Goal: Task Accomplishment & Management: Manage account settings

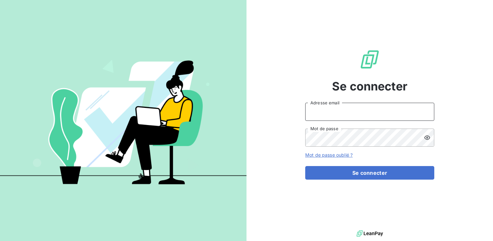
click at [330, 114] on input "Adresse email" at bounding box center [369, 112] width 129 height 18
type input "[EMAIL_ADDRESS][PERSON_NAME][DOMAIN_NAME]"
click at [305, 166] on button "Se connecter" at bounding box center [369, 173] width 129 height 14
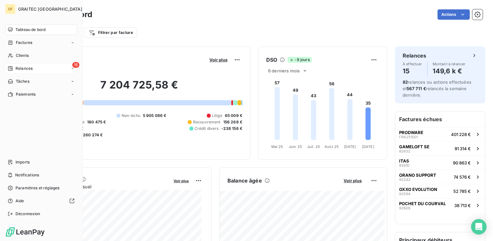
click at [24, 69] on span "Relances" at bounding box center [23, 68] width 17 height 6
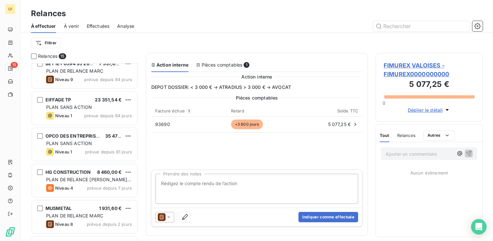
scroll to position [161, 0]
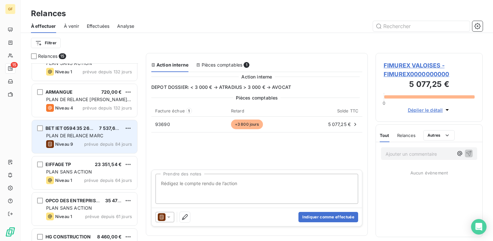
click at [77, 134] on span "PLAN DE RELANCE MARC" at bounding box center [74, 135] width 57 height 5
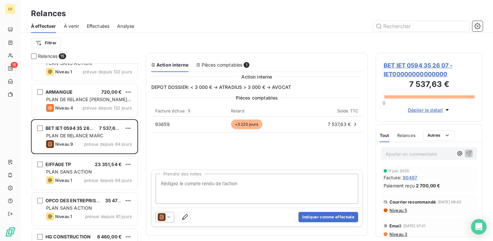
click at [392, 67] on span "BET IET 0594 35 26 07 - IET00000000000000" at bounding box center [429, 69] width 91 height 17
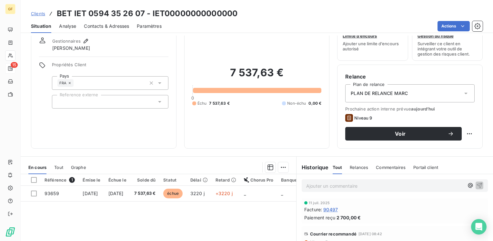
scroll to position [32, 0]
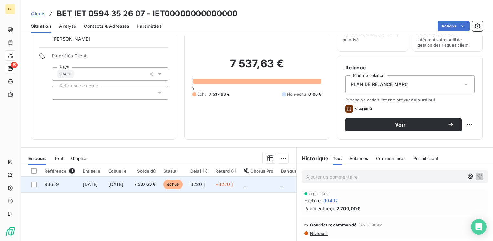
click at [124, 183] on span "[DATE]" at bounding box center [115, 183] width 15 height 5
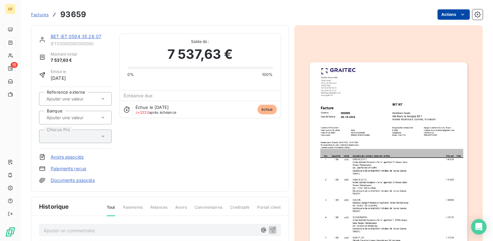
click at [454, 14] on html "GF 15 Factures 93659 Actions BET IET 0594 35 26 07 IET00000000000000 Montant in…" at bounding box center [246, 120] width 493 height 241
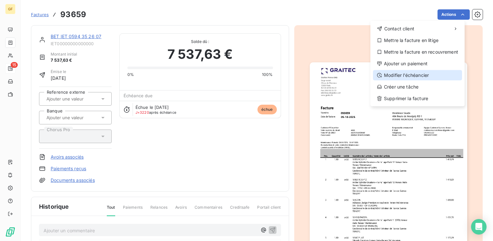
click at [401, 73] on div "Modifier l’échéancier" at bounding box center [417, 75] width 89 height 10
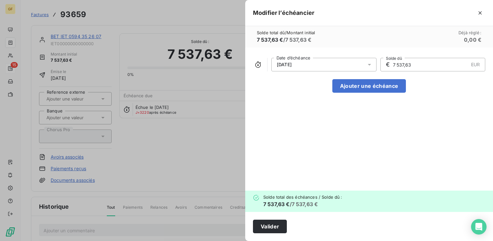
click at [375, 65] on div at bounding box center [371, 65] width 10 height 14
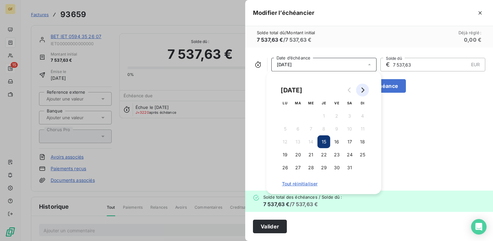
click at [367, 87] on button "Go to next month" at bounding box center [362, 90] width 13 height 13
click at [366, 87] on button "Go to next month" at bounding box center [362, 90] width 13 height 13
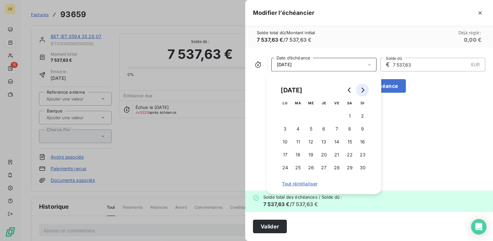
click at [366, 87] on button "Go to next month" at bounding box center [362, 90] width 13 height 13
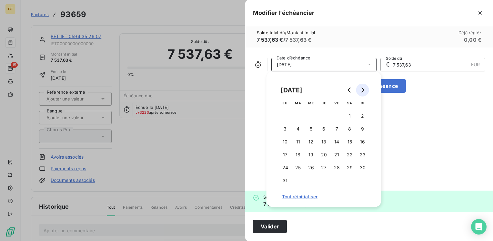
click at [366, 88] on button "Go to next month" at bounding box center [362, 90] width 13 height 13
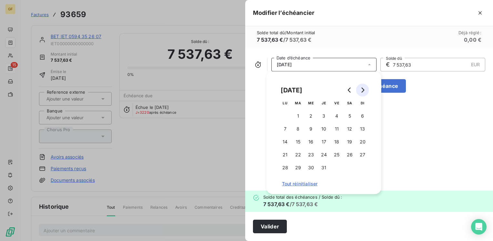
click at [366, 88] on button "Go to next month" at bounding box center [362, 90] width 13 height 13
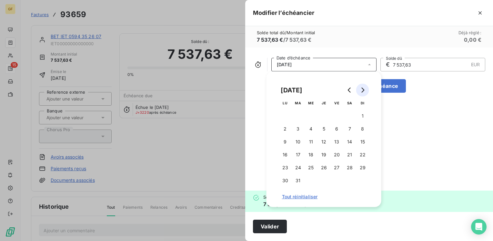
click at [366, 88] on button "Go to next month" at bounding box center [362, 90] width 13 height 13
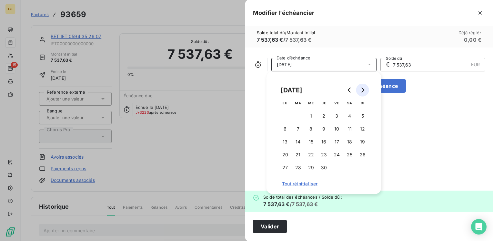
click at [366, 88] on button "Go to next month" at bounding box center [362, 90] width 13 height 13
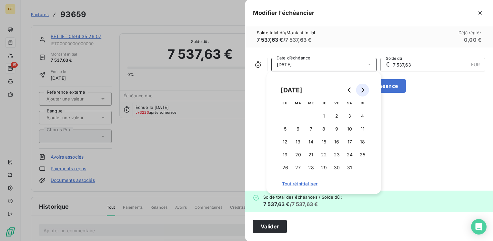
click at [366, 88] on button "Go to next month" at bounding box center [362, 90] width 13 height 13
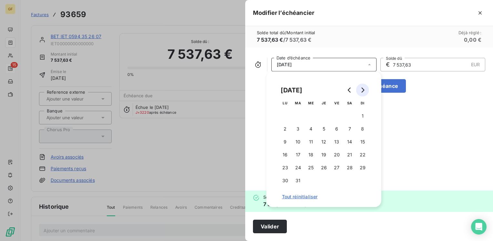
click at [366, 88] on button "Go to next month" at bounding box center [362, 90] width 13 height 13
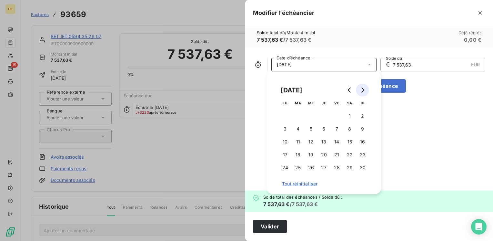
click at [366, 89] on button "Go to next month" at bounding box center [362, 90] width 13 height 13
click at [365, 89] on button "Go to next month" at bounding box center [362, 90] width 13 height 13
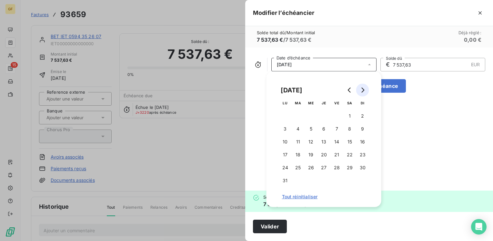
click at [365, 89] on button "Go to next month" at bounding box center [362, 90] width 13 height 13
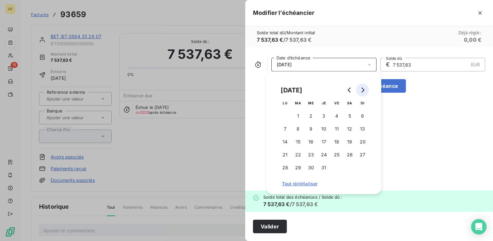
click at [365, 89] on button "Go to next month" at bounding box center [362, 90] width 13 height 13
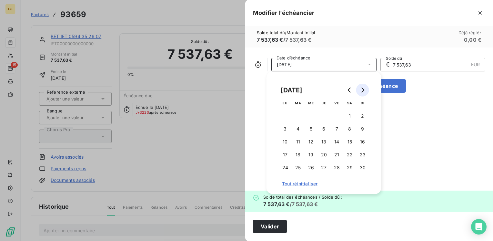
click at [365, 89] on button "Go to next month" at bounding box center [362, 90] width 13 height 13
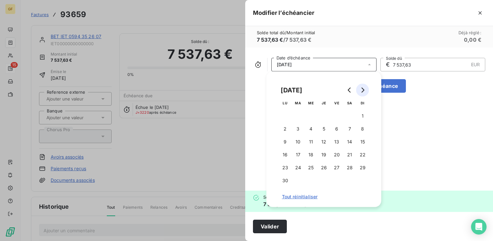
click at [365, 89] on button "Go to next month" at bounding box center [362, 90] width 13 height 13
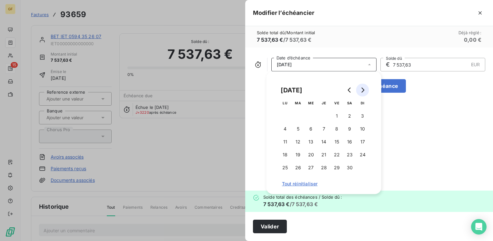
click at [365, 89] on button "Go to next month" at bounding box center [362, 90] width 13 height 13
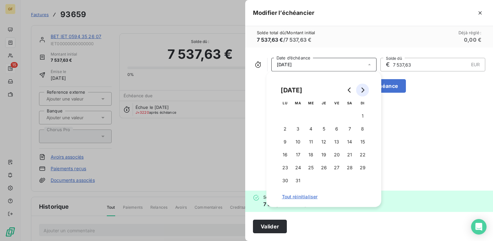
click at [365, 89] on button "Go to next month" at bounding box center [362, 90] width 13 height 13
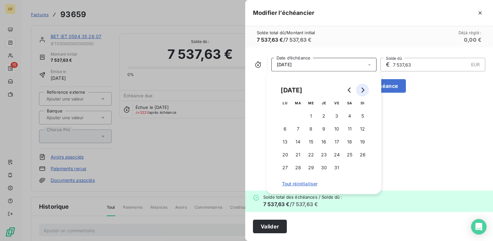
click at [365, 89] on button "Go to next month" at bounding box center [362, 90] width 13 height 13
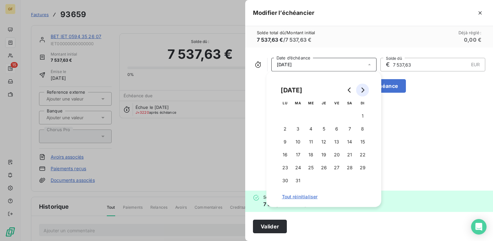
click at [365, 89] on button "Go to next month" at bounding box center [362, 90] width 13 height 13
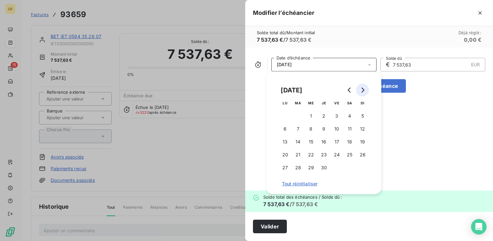
click at [365, 89] on button "Go to next month" at bounding box center [362, 90] width 13 height 13
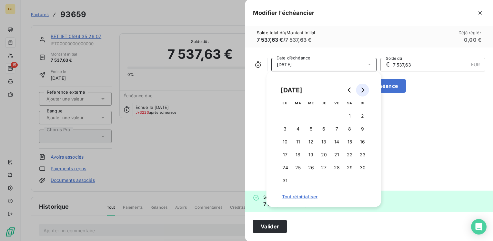
click at [365, 89] on button "Go to next month" at bounding box center [362, 90] width 13 height 13
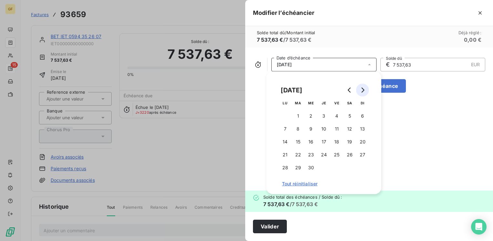
click at [365, 89] on button "Go to next month" at bounding box center [362, 90] width 13 height 13
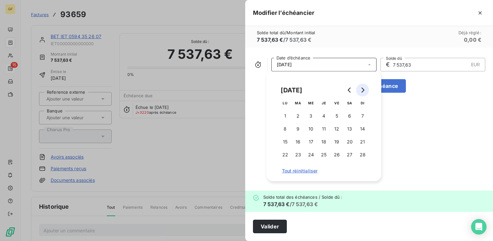
click at [365, 89] on button "Go to next month" at bounding box center [362, 90] width 13 height 13
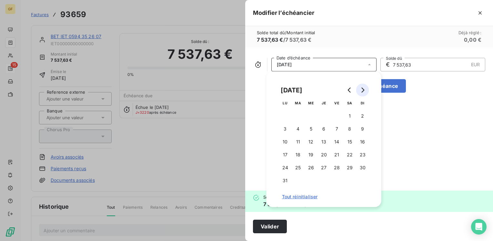
click at [365, 89] on button "Go to next month" at bounding box center [362, 90] width 13 height 13
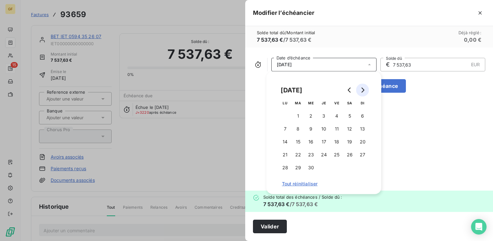
click at [365, 89] on button "Go to next month" at bounding box center [362, 90] width 13 height 13
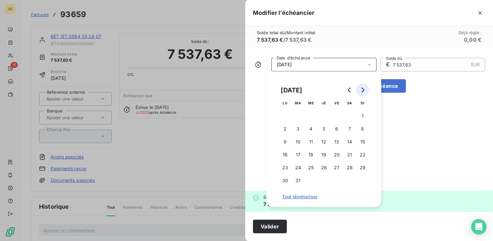
click at [365, 89] on button "Go to next month" at bounding box center [362, 90] width 13 height 13
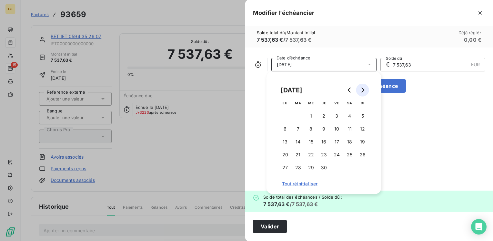
click at [365, 89] on button "Go to next month" at bounding box center [362, 90] width 13 height 13
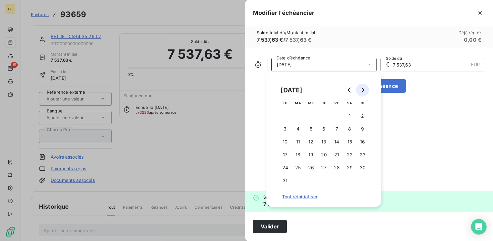
click at [365, 89] on button "Go to next month" at bounding box center [362, 90] width 13 height 13
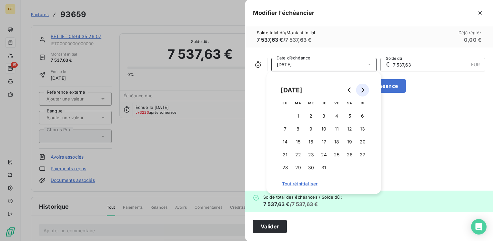
click at [365, 89] on button "Go to next month" at bounding box center [362, 90] width 13 height 13
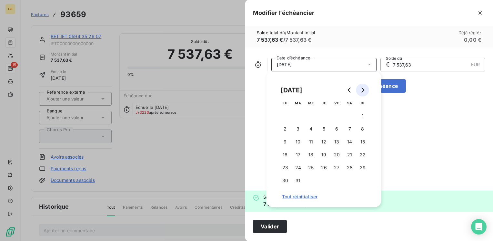
click at [365, 89] on button "Go to next month" at bounding box center [362, 90] width 13 height 13
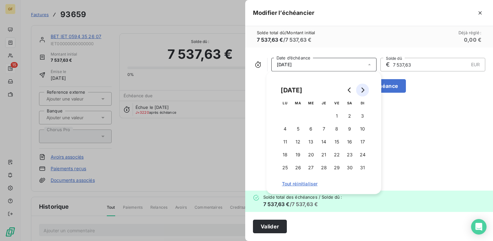
click at [365, 89] on button "Go to next month" at bounding box center [362, 90] width 13 height 13
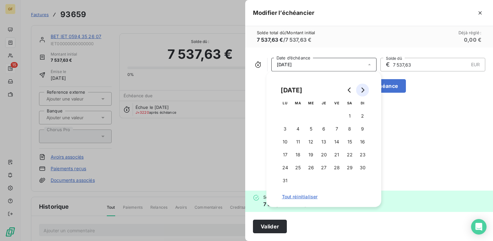
click at [365, 89] on button "Go to next month" at bounding box center [362, 90] width 13 height 13
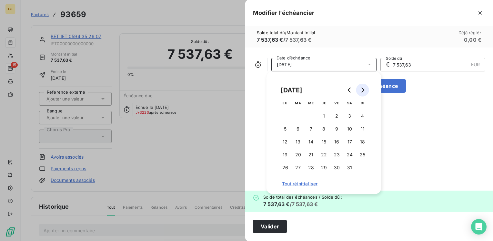
click at [365, 89] on button "Go to next month" at bounding box center [362, 90] width 13 height 13
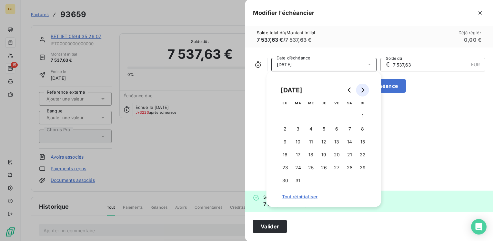
click at [365, 89] on button "Go to next month" at bounding box center [362, 90] width 13 height 13
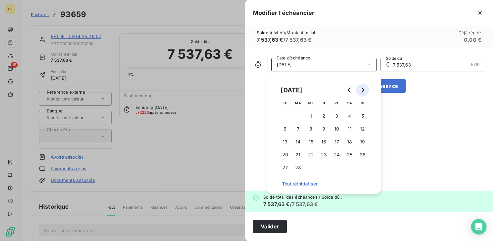
click at [365, 89] on button "Go to next month" at bounding box center [362, 90] width 13 height 13
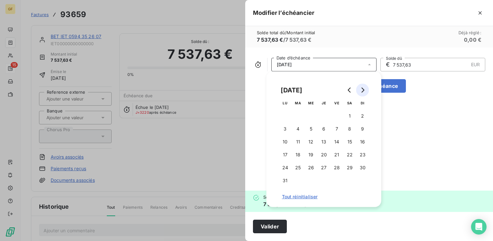
click at [365, 89] on button "Go to next month" at bounding box center [362, 90] width 13 height 13
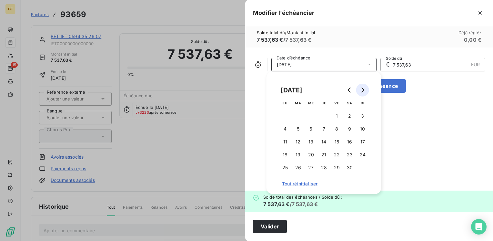
click at [365, 89] on button "Go to next month" at bounding box center [362, 90] width 13 height 13
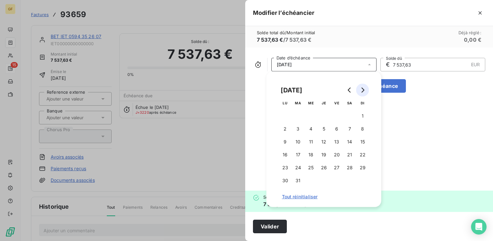
click at [365, 89] on button "Go to next month" at bounding box center [362, 90] width 13 height 13
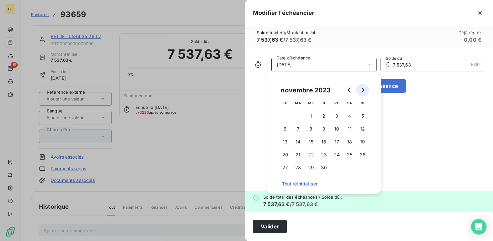
click at [365, 89] on button "Go to next month" at bounding box center [362, 90] width 13 height 13
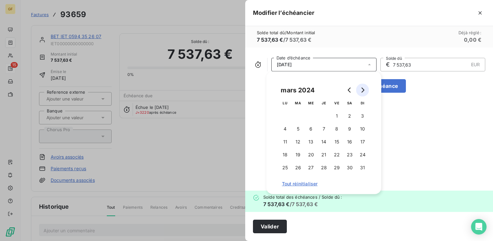
click at [365, 89] on button "Go to next month" at bounding box center [362, 90] width 13 height 13
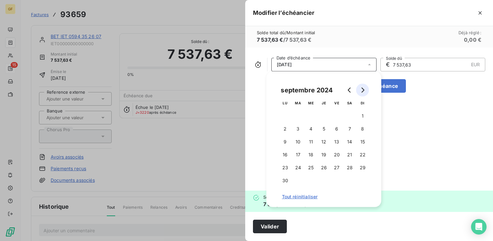
click at [365, 89] on button "Go to next month" at bounding box center [362, 90] width 13 height 13
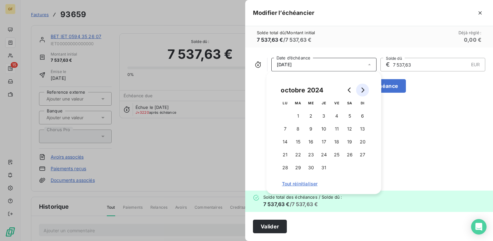
click at [365, 89] on button "Go to next month" at bounding box center [362, 90] width 13 height 13
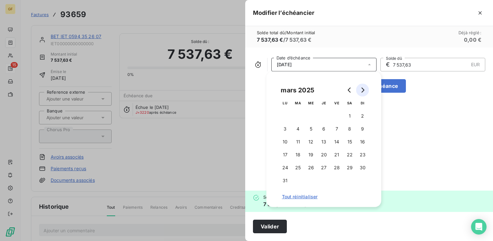
click at [365, 89] on button "Go to next month" at bounding box center [362, 90] width 13 height 13
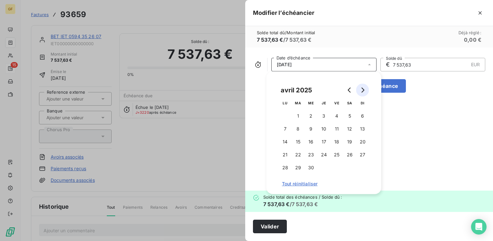
click at [365, 89] on button "Go to next month" at bounding box center [362, 90] width 13 height 13
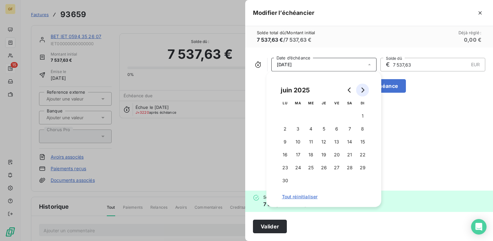
click at [365, 89] on button "Go to next month" at bounding box center [362, 90] width 13 height 13
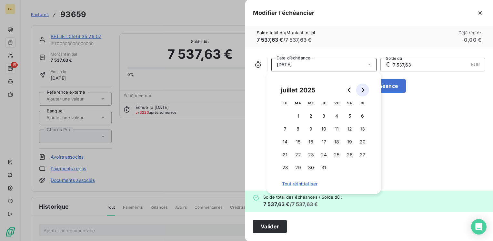
click at [365, 89] on button "Go to next month" at bounding box center [362, 90] width 13 height 13
click at [309, 126] on button "5" at bounding box center [311, 128] width 13 height 13
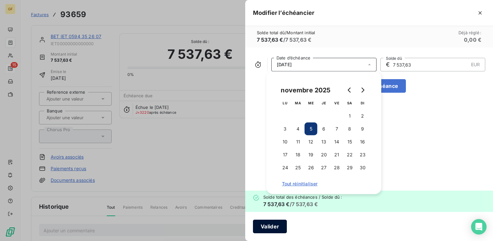
click at [264, 225] on button "Valider" at bounding box center [270, 226] width 34 height 14
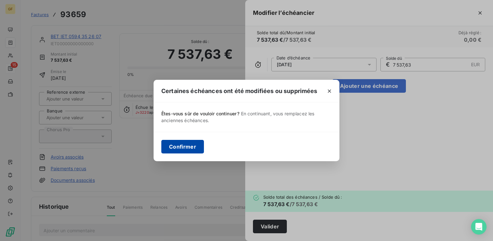
click at [192, 149] on button "Confirmer" at bounding box center [182, 147] width 43 height 14
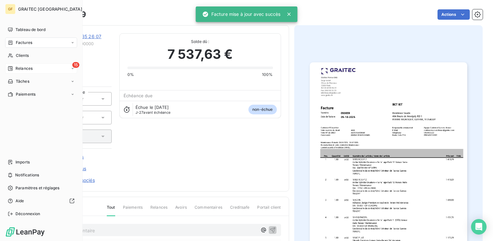
click at [27, 68] on span "Relances" at bounding box center [23, 68] width 17 height 6
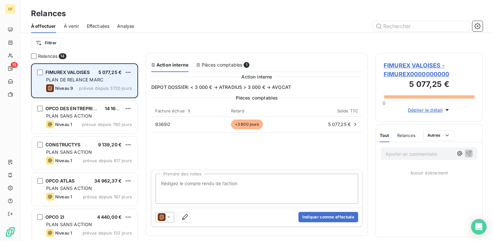
click at [95, 83] on div "FIMUREX VALOISES 5 077,25 € PLAN DE RELANCE [PERSON_NAME] 9 prévue depuis 3720 …" at bounding box center [84, 80] width 105 height 33
click at [105, 72] on span "5 077,25 €" at bounding box center [110, 71] width 24 height 5
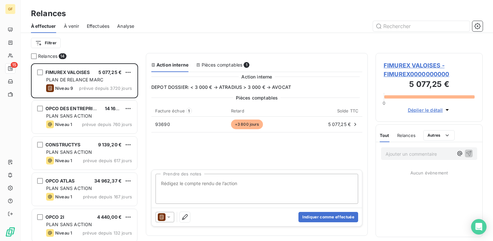
click at [415, 63] on span "FIMUREX VALOISES - FIMUREX0000000000" at bounding box center [429, 69] width 91 height 17
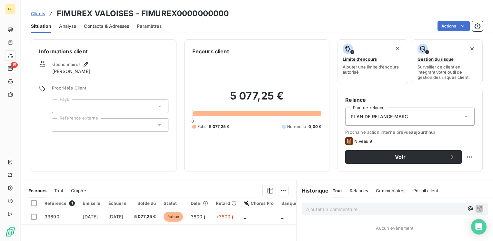
scroll to position [32, 0]
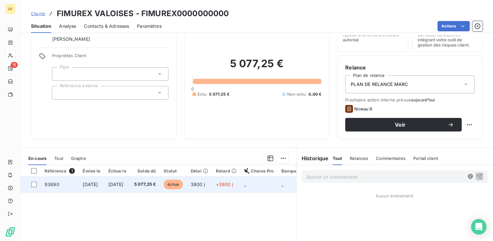
click at [124, 182] on span "[DATE]" at bounding box center [115, 183] width 15 height 5
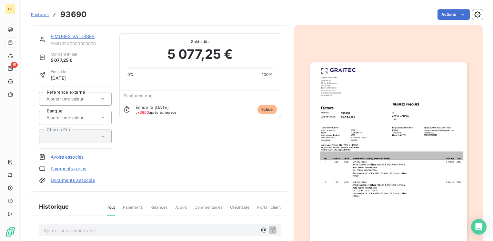
click at [364, 119] on img "button" at bounding box center [388, 173] width 157 height 222
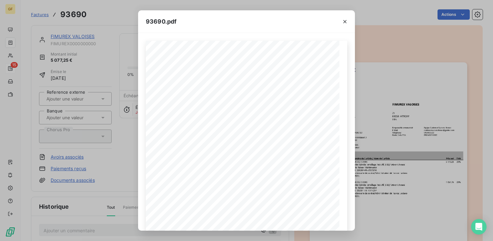
drag, startPoint x: 346, startPoint y: 20, endPoint x: 353, endPoint y: 24, distance: 8.1
click at [346, 20] on icon "button" at bounding box center [344, 21] width 3 height 3
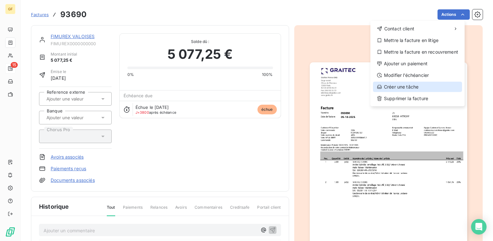
click at [399, 85] on div "Créer une tâche" at bounding box center [417, 87] width 89 height 10
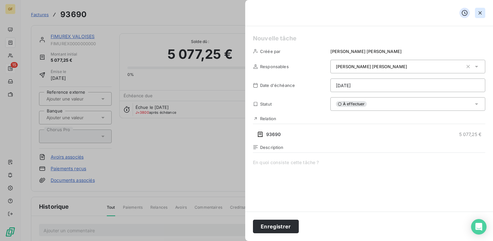
click at [480, 13] on icon "button" at bounding box center [479, 12] width 3 height 3
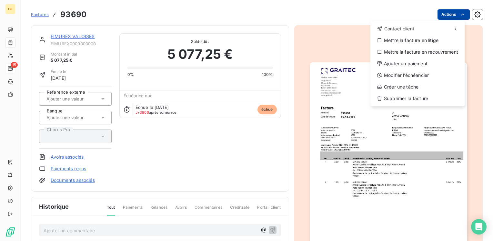
click at [438, 15] on html "GF 15 Factures 93690 Actions Contact client Mettre la facture en litige Mettre …" at bounding box center [246, 120] width 493 height 241
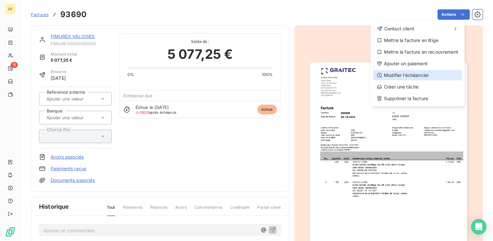
click at [408, 73] on div "Modifier l’échéancier" at bounding box center [417, 75] width 89 height 10
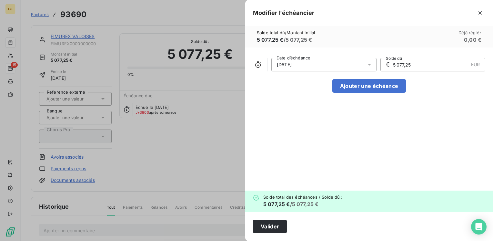
click at [370, 63] on icon at bounding box center [369, 64] width 6 height 6
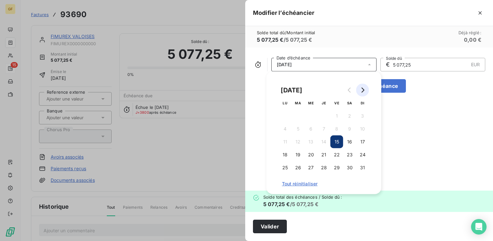
click at [365, 91] on button "Go to next month" at bounding box center [362, 90] width 13 height 13
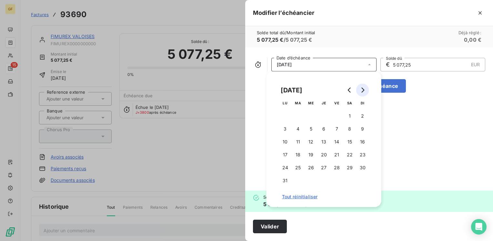
click at [365, 91] on button "Go to next month" at bounding box center [362, 90] width 13 height 13
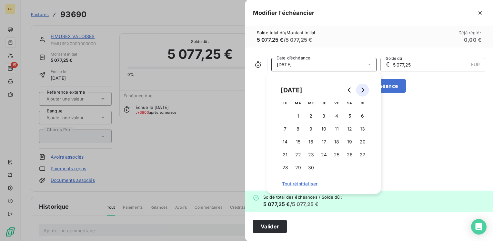
click at [365, 91] on button "Go to next month" at bounding box center [362, 90] width 13 height 13
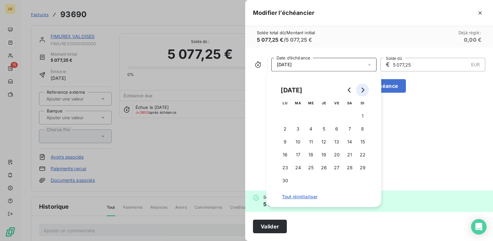
click at [365, 91] on button "Go to next month" at bounding box center [362, 90] width 13 height 13
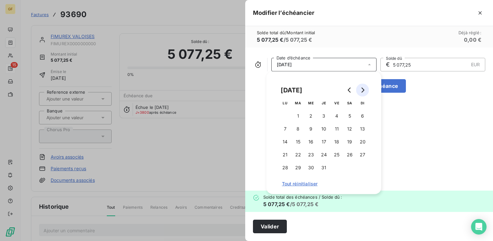
click at [365, 91] on button "Go to next month" at bounding box center [362, 90] width 13 height 13
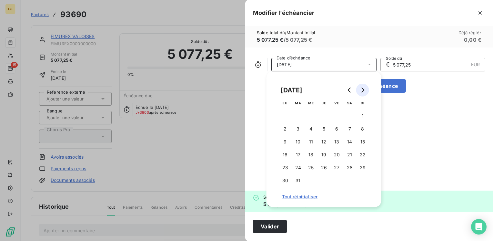
click at [365, 91] on button "Go to next month" at bounding box center [362, 90] width 13 height 13
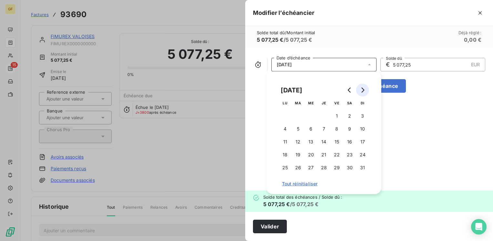
click at [365, 91] on button "Go to next month" at bounding box center [362, 90] width 13 height 13
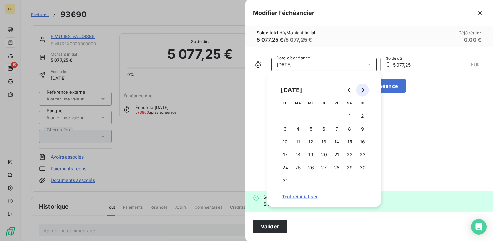
click at [365, 91] on button "Go to next month" at bounding box center [362, 90] width 13 height 13
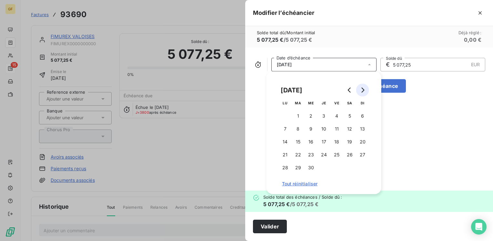
click at [365, 91] on button "Go to next month" at bounding box center [362, 90] width 13 height 13
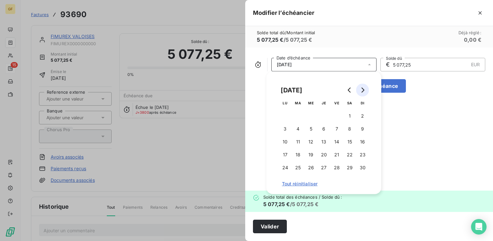
click at [365, 91] on button "Go to next month" at bounding box center [362, 90] width 13 height 13
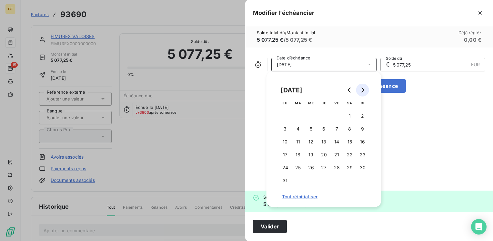
click at [365, 91] on button "Go to next month" at bounding box center [362, 90] width 13 height 13
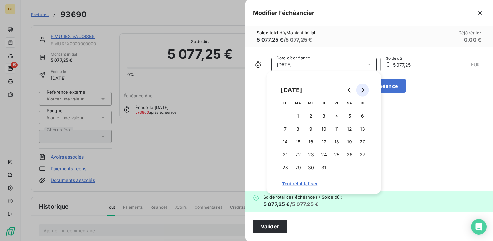
click at [365, 91] on button "Go to next month" at bounding box center [362, 90] width 13 height 13
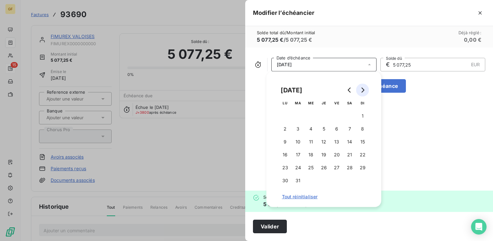
click at [365, 91] on button "Go to next month" at bounding box center [362, 90] width 13 height 13
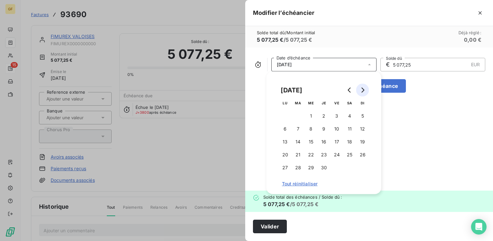
click at [365, 91] on button "Go to next month" at bounding box center [362, 90] width 13 height 13
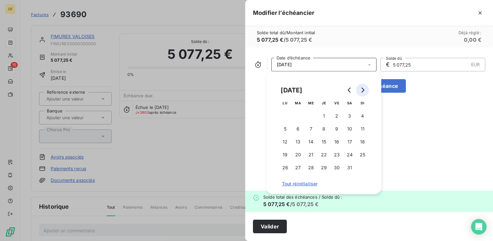
click at [365, 91] on button "Go to next month" at bounding box center [362, 90] width 13 height 13
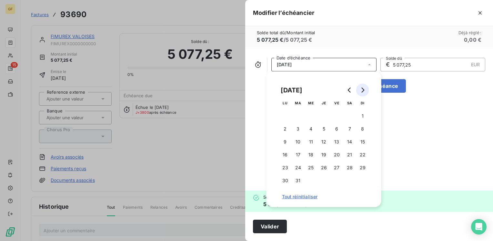
click at [365, 91] on button "Go to next month" at bounding box center [362, 90] width 13 height 13
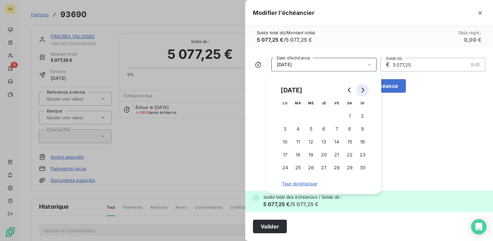
click at [365, 91] on button "Go to next month" at bounding box center [362, 90] width 13 height 13
click at [365, 90] on button "Go to next month" at bounding box center [362, 90] width 13 height 13
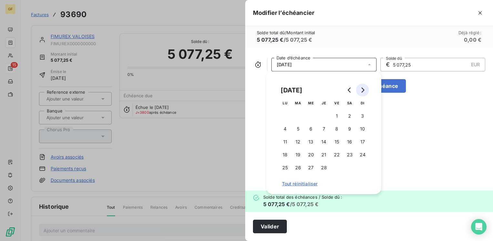
click at [365, 90] on button "Go to next month" at bounding box center [362, 90] width 13 height 13
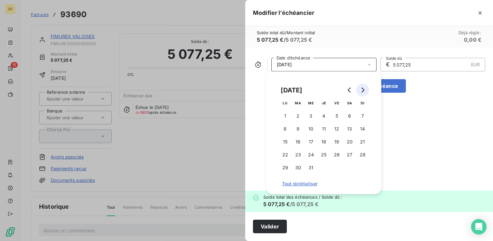
click at [365, 90] on button "Go to next month" at bounding box center [362, 90] width 13 height 13
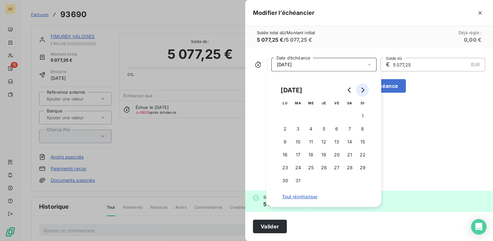
click at [365, 90] on button "Go to next month" at bounding box center [362, 90] width 13 height 13
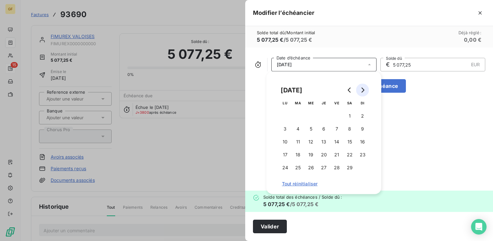
click at [365, 90] on button "Go to next month" at bounding box center [362, 90] width 13 height 13
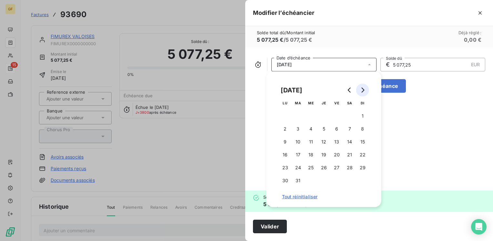
click at [365, 90] on button "Go to next month" at bounding box center [362, 90] width 13 height 13
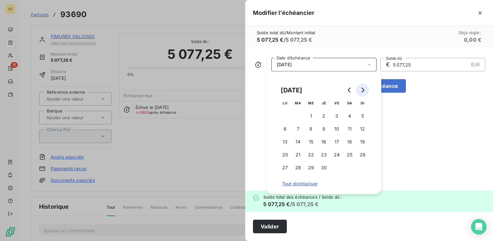
click at [365, 90] on button "Go to next month" at bounding box center [362, 90] width 13 height 13
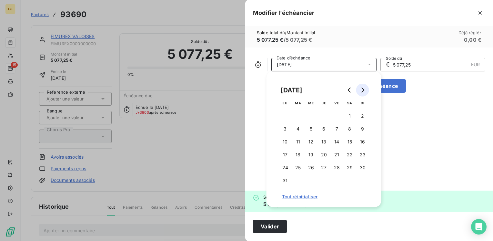
click at [365, 90] on button "Go to next month" at bounding box center [362, 90] width 13 height 13
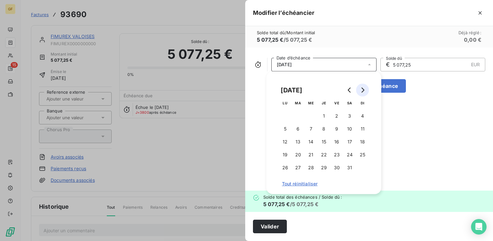
click at [365, 90] on button "Go to next month" at bounding box center [362, 90] width 13 height 13
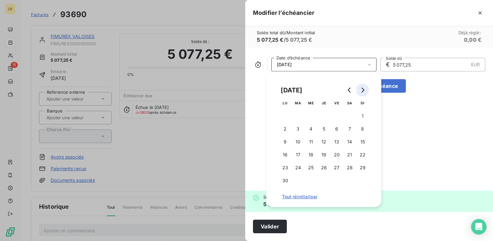
click at [365, 90] on button "Go to next month" at bounding box center [362, 90] width 13 height 13
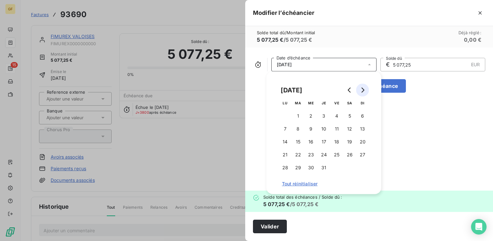
click at [365, 89] on button "Go to next month" at bounding box center [362, 90] width 13 height 13
click at [365, 88] on button "Go to next month" at bounding box center [362, 90] width 13 height 13
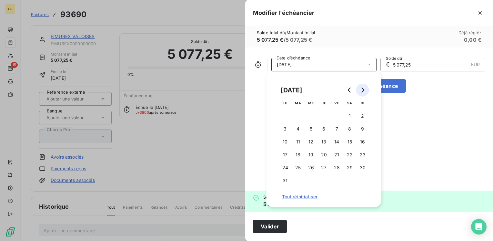
click at [365, 88] on button "Go to next month" at bounding box center [362, 90] width 13 height 13
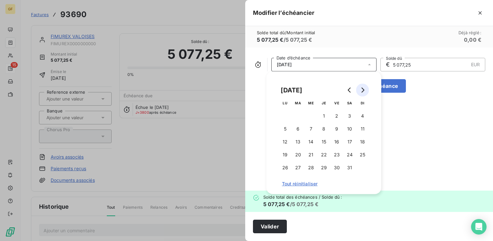
click at [365, 88] on button "Go to next month" at bounding box center [362, 90] width 13 height 13
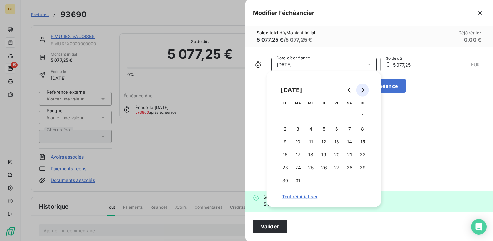
click at [365, 88] on button "Go to next month" at bounding box center [362, 90] width 13 height 13
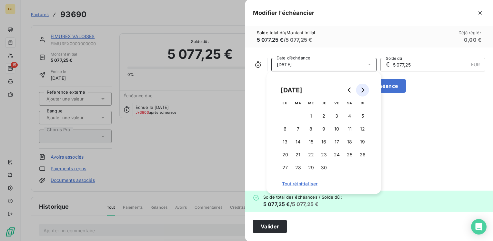
click at [365, 88] on button "Go to next month" at bounding box center [362, 90] width 13 height 13
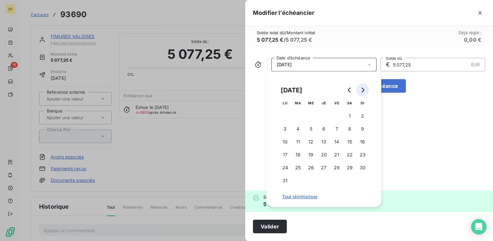
click at [365, 88] on button "Go to next month" at bounding box center [362, 90] width 13 height 13
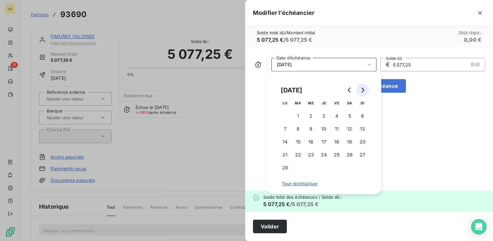
click at [365, 88] on button "Go to next month" at bounding box center [362, 90] width 13 height 13
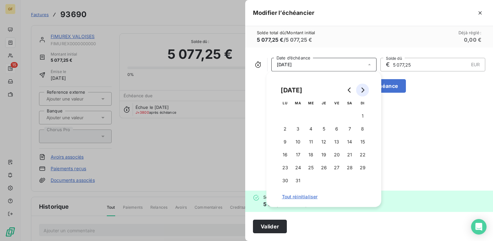
click at [365, 88] on button "Go to next month" at bounding box center [362, 90] width 13 height 13
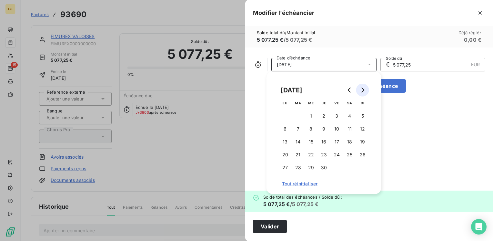
click at [365, 88] on button "Go to next month" at bounding box center [362, 90] width 13 height 13
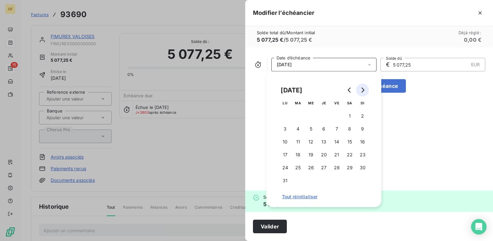
click at [365, 88] on button "Go to next month" at bounding box center [362, 90] width 13 height 13
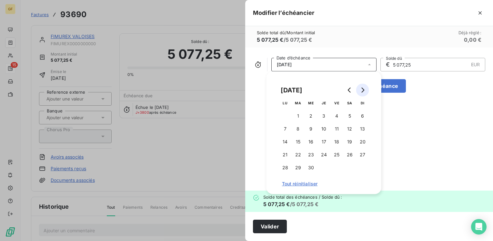
click at [365, 88] on button "Go to next month" at bounding box center [362, 90] width 13 height 13
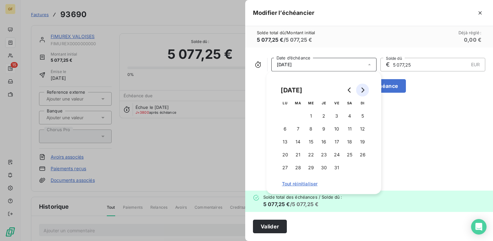
click at [365, 88] on button "Go to next month" at bounding box center [362, 90] width 13 height 13
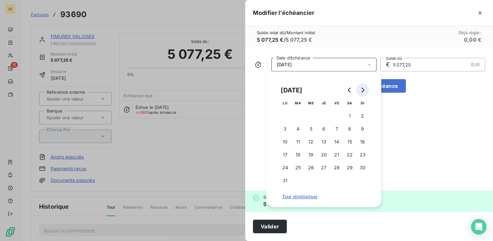
click at [365, 88] on button "Go to next month" at bounding box center [362, 90] width 13 height 13
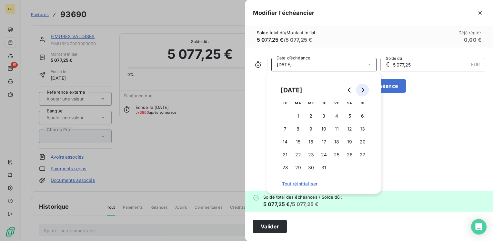
click at [365, 88] on button "Go to next month" at bounding box center [362, 90] width 13 height 13
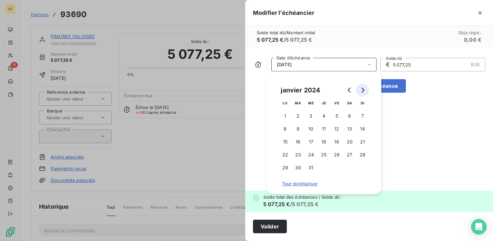
click at [365, 88] on button "Go to next month" at bounding box center [362, 90] width 13 height 13
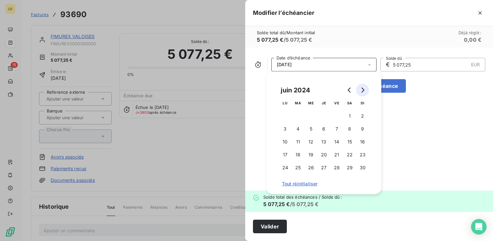
click at [365, 88] on button "Go to next month" at bounding box center [362, 90] width 13 height 13
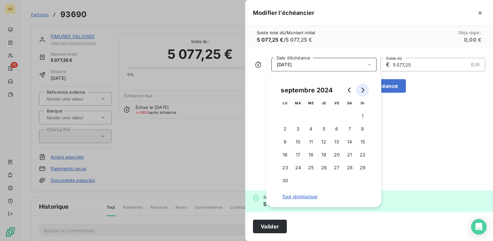
click at [365, 88] on button "Go to next month" at bounding box center [362, 90] width 13 height 13
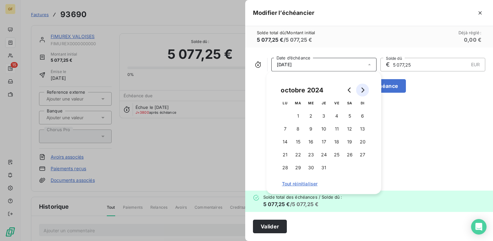
click at [365, 88] on button "Go to next month" at bounding box center [362, 90] width 13 height 13
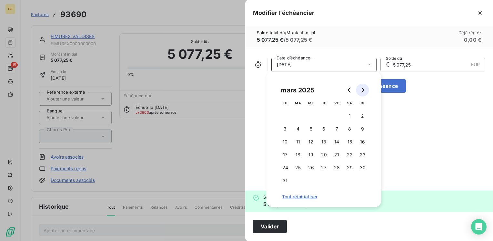
click at [365, 88] on button "Go to next month" at bounding box center [362, 90] width 13 height 13
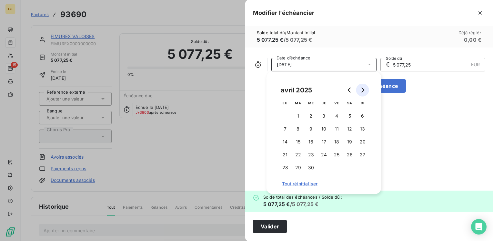
click at [365, 88] on button "Go to next month" at bounding box center [362, 90] width 13 height 13
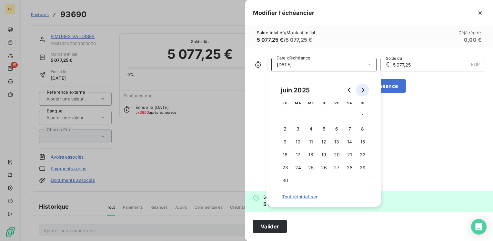
click at [365, 88] on button "Go to next month" at bounding box center [362, 90] width 13 height 13
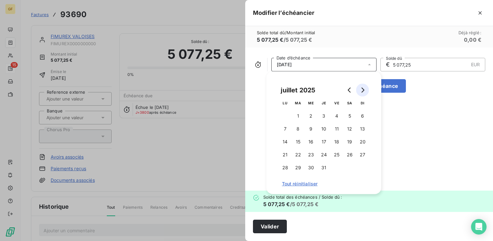
click at [365, 88] on button "Go to next month" at bounding box center [362, 90] width 13 height 13
click at [311, 126] on button "5" at bounding box center [311, 128] width 13 height 13
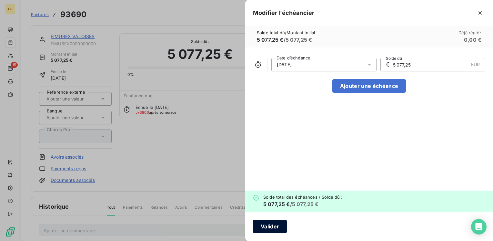
click at [264, 226] on button "Valider" at bounding box center [270, 226] width 34 height 14
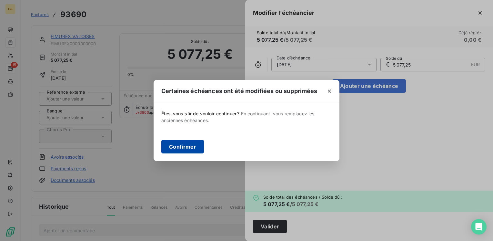
click at [181, 152] on button "Confirmer" at bounding box center [182, 147] width 43 height 14
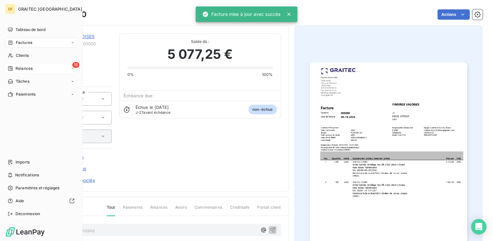
click at [14, 67] on div "Relances" at bounding box center [20, 68] width 25 height 6
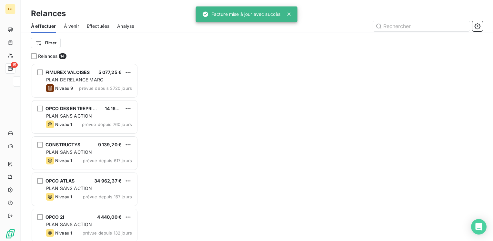
scroll to position [173, 102]
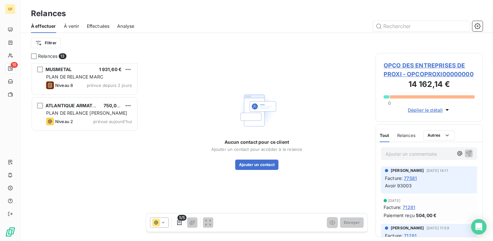
scroll to position [34, 0]
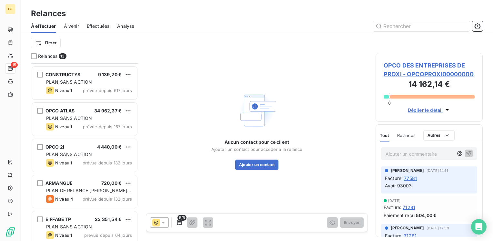
click at [73, 25] on span "À venir" at bounding box center [71, 26] width 15 height 6
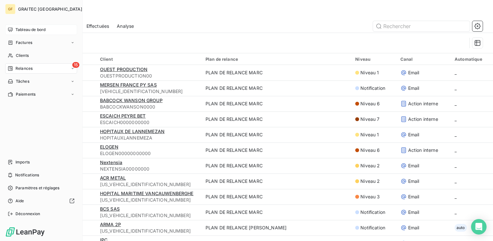
drag, startPoint x: 30, startPoint y: 29, endPoint x: 61, endPoint y: 29, distance: 30.6
click at [30, 30] on span "Tableau de bord" at bounding box center [30, 30] width 30 height 6
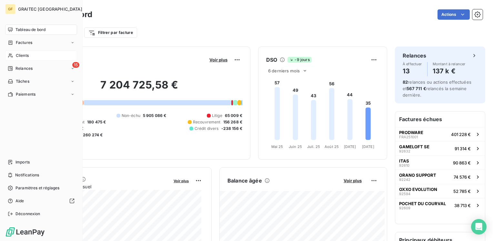
click at [17, 53] on span "Clients" at bounding box center [22, 56] width 13 height 6
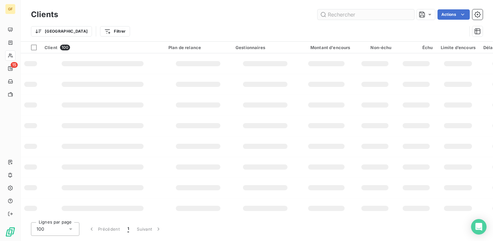
click at [370, 15] on input "text" at bounding box center [365, 14] width 97 height 10
type input "ares c"
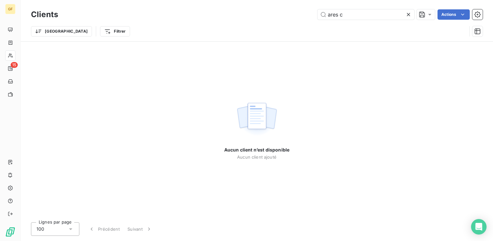
drag, startPoint x: 347, startPoint y: 15, endPoint x: 276, endPoint y: 30, distance: 72.9
click at [276, 30] on div "Clients ares c Actions Trier Filtrer" at bounding box center [257, 25] width 452 height 34
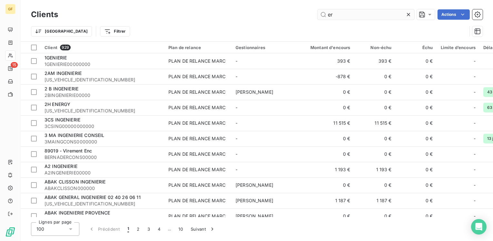
click at [331, 12] on input "er" at bounding box center [365, 14] width 97 height 10
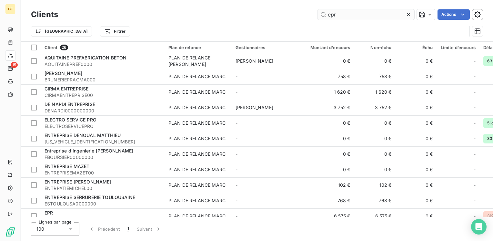
click at [347, 15] on input "epr" at bounding box center [365, 14] width 97 height 10
type input "epr"
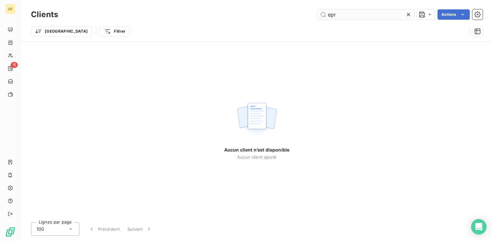
drag, startPoint x: 334, startPoint y: 14, endPoint x: 340, endPoint y: 12, distance: 5.9
click at [335, 14] on input "epr" at bounding box center [365, 14] width 97 height 10
click at [337, 13] on input "epr" at bounding box center [365, 14] width 97 height 10
click at [336, 14] on input "epr" at bounding box center [365, 14] width 97 height 10
drag, startPoint x: 342, startPoint y: 16, endPoint x: 269, endPoint y: 23, distance: 73.2
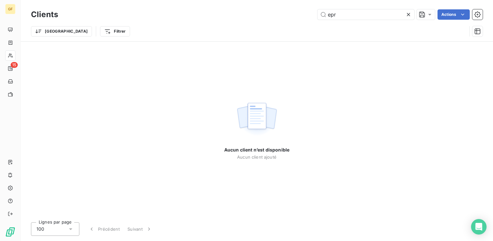
click at [268, 23] on div "Clients epr Actions Trier Filtrer" at bounding box center [257, 25] width 452 height 34
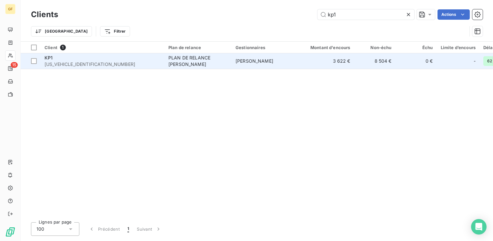
type input "kp1"
click at [188, 55] on div "PLAN DE RELANCE [PERSON_NAME]" at bounding box center [197, 61] width 59 height 13
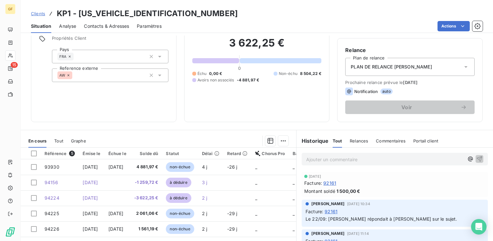
scroll to position [65, 0]
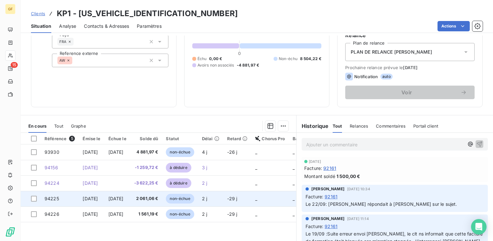
click at [130, 195] on td "[DATE]" at bounding box center [118, 198] width 26 height 15
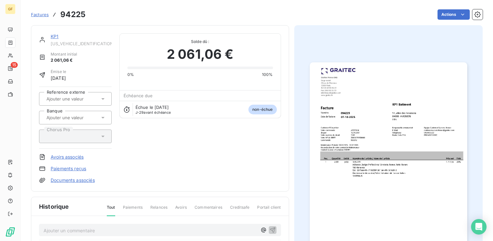
click at [360, 141] on img "button" at bounding box center [388, 173] width 157 height 222
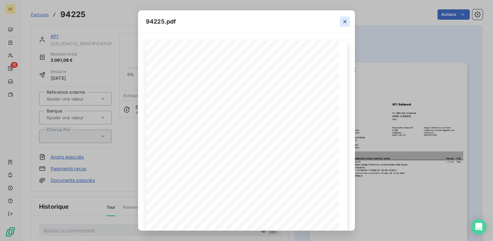
click at [345, 20] on icon "button" at bounding box center [345, 21] width 6 height 6
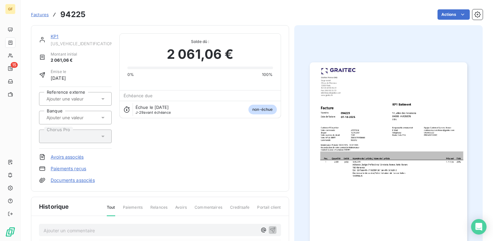
click at [54, 37] on link "KP1" at bounding box center [55, 36] width 8 height 5
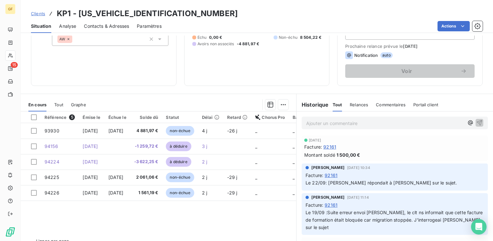
scroll to position [97, 0]
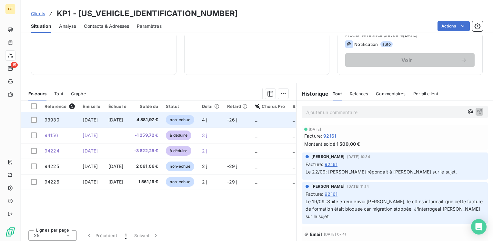
click at [154, 115] on td "4 881,97 €" at bounding box center [146, 119] width 32 height 15
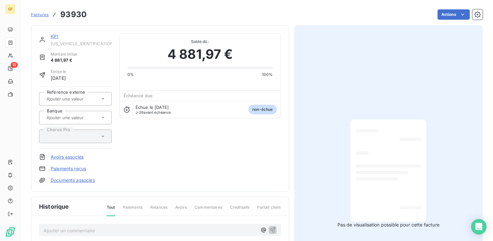
click at [54, 36] on link "KP1" at bounding box center [55, 36] width 8 height 5
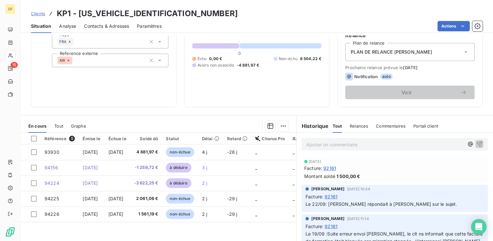
scroll to position [97, 0]
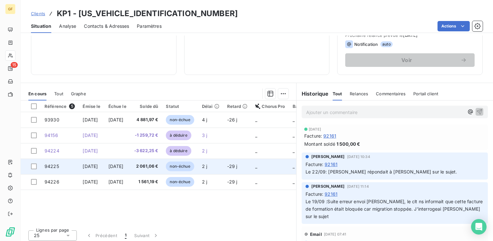
click at [148, 168] on span "2 061,06 €" at bounding box center [146, 166] width 24 height 6
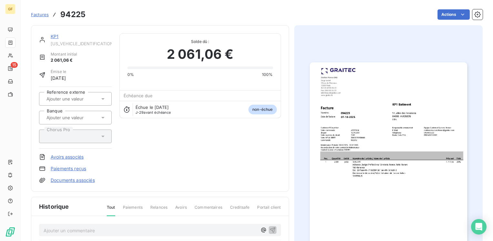
click at [55, 37] on link "KP1" at bounding box center [55, 36] width 8 height 5
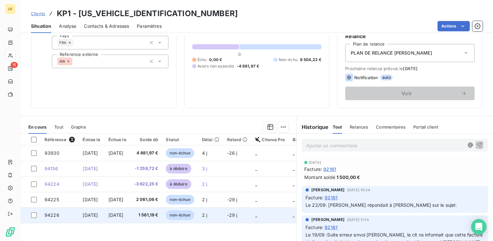
scroll to position [97, 0]
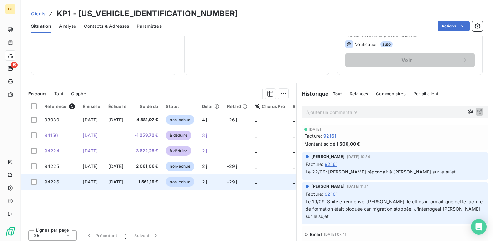
click at [145, 183] on td "1 561,19 €" at bounding box center [146, 181] width 32 height 15
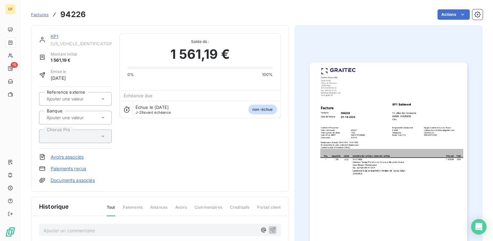
click at [54, 35] on link "KP1" at bounding box center [55, 36] width 8 height 5
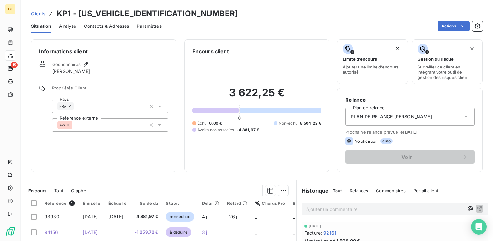
click at [371, 115] on span "PLAN DE RELANCE [PERSON_NAME]" at bounding box center [391, 116] width 81 height 6
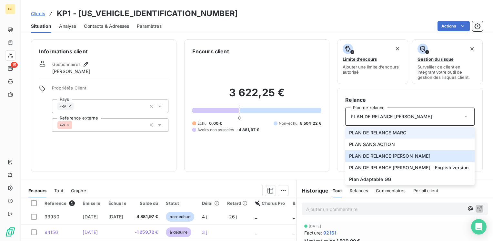
click at [370, 132] on span "PLAN DE RELANCE MARC" at bounding box center [377, 132] width 57 height 6
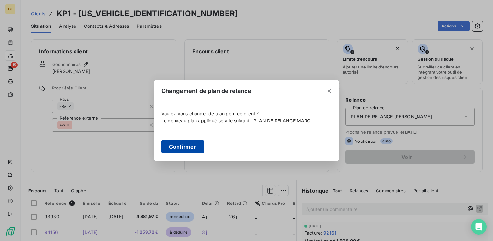
click at [186, 144] on button "Confirmer" at bounding box center [182, 147] width 43 height 14
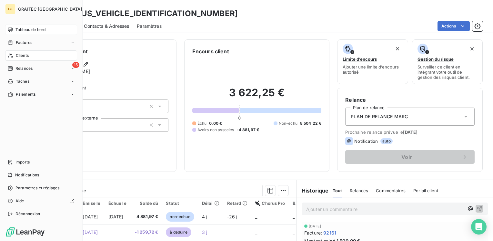
click at [24, 29] on span "Tableau de bord" at bounding box center [30, 30] width 30 height 6
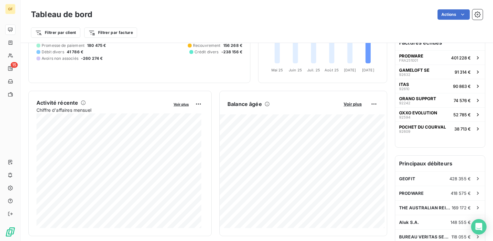
scroll to position [129, 0]
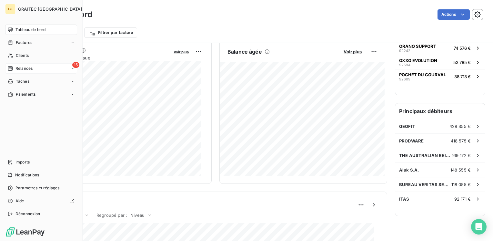
click at [20, 64] on div "15 Relances" at bounding box center [41, 68] width 72 height 10
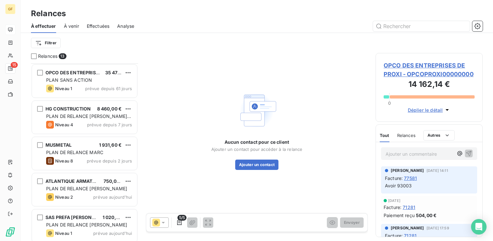
scroll to position [131, 0]
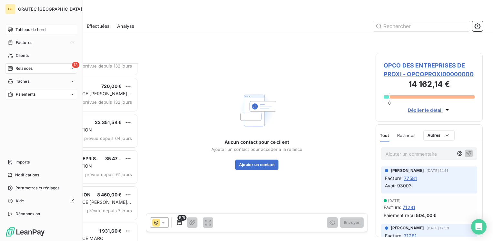
click at [27, 93] on span "Paiements" at bounding box center [26, 94] width 20 height 6
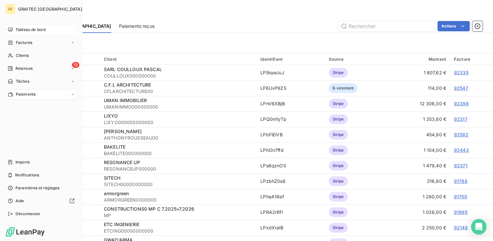
click at [27, 30] on span "Tableau de bord" at bounding box center [30, 30] width 30 height 6
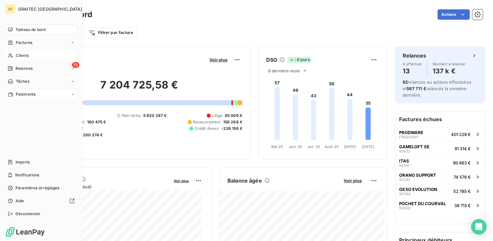
click at [18, 57] on span "Clients" at bounding box center [22, 56] width 13 height 6
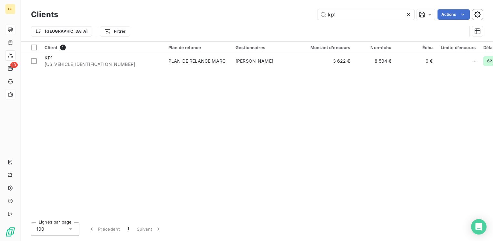
drag, startPoint x: 352, startPoint y: 16, endPoint x: 255, endPoint y: 23, distance: 97.0
click at [255, 23] on div "Clients kp1 Actions Trier Filtrer" at bounding box center [257, 25] width 452 height 34
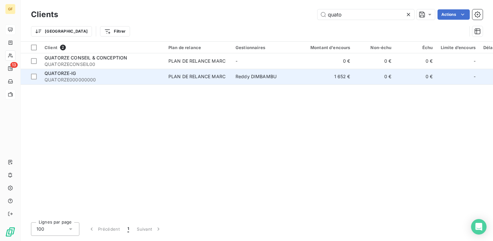
type input "quato"
click at [71, 72] on span "QUATORZE-IG" at bounding box center [61, 72] width 32 height 5
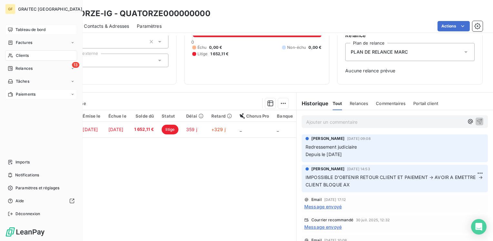
click at [20, 29] on span "Tableau de bord" at bounding box center [30, 30] width 30 height 6
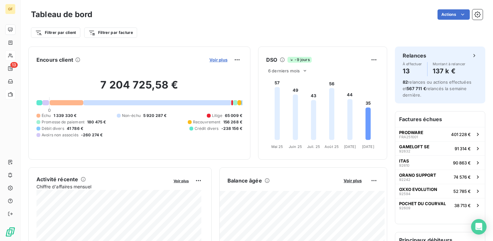
click at [209, 58] on span "Voir plus" at bounding box center [218, 59] width 18 height 5
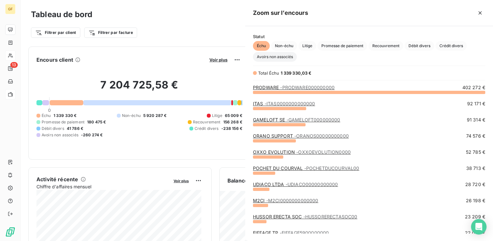
scroll to position [144, 243]
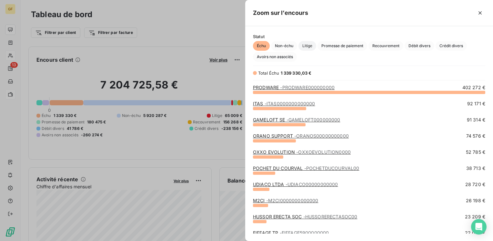
click at [312, 45] on span "Litige" at bounding box center [307, 46] width 18 height 10
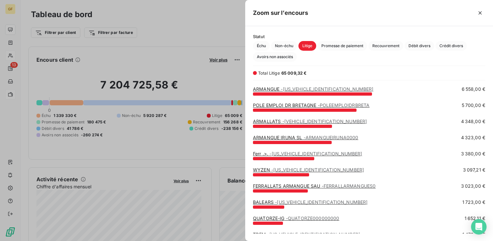
scroll to position [68, 0]
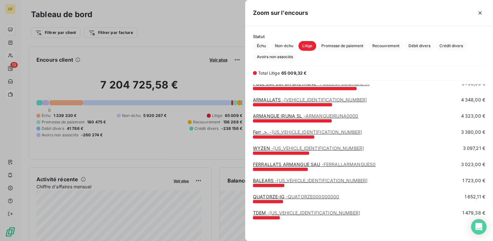
click at [279, 196] on link "QUATORZE-IG - QUATORZE000000000" at bounding box center [296, 196] width 86 height 5
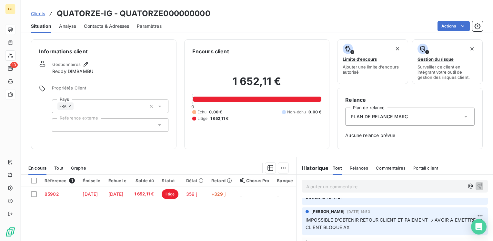
scroll to position [32, 0]
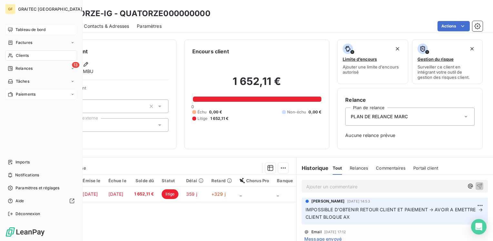
drag, startPoint x: 29, startPoint y: 30, endPoint x: 39, endPoint y: 29, distance: 9.7
click at [29, 30] on span "Tableau de bord" at bounding box center [30, 30] width 30 height 6
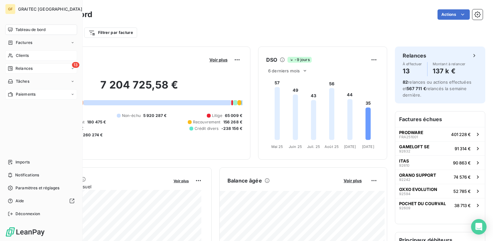
click at [22, 65] on span "Relances" at bounding box center [23, 68] width 17 height 6
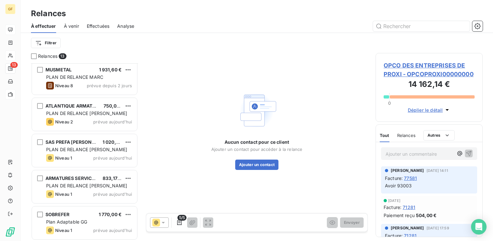
scroll to position [292, 0]
click at [74, 26] on span "À venir" at bounding box center [71, 26] width 15 height 6
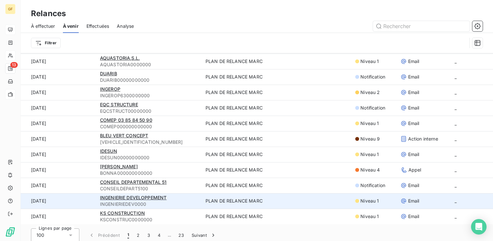
scroll to position [22, 0]
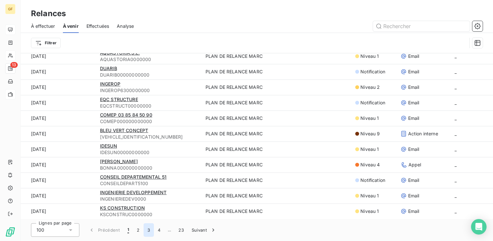
click at [148, 231] on button "3" at bounding box center [149, 230] width 10 height 14
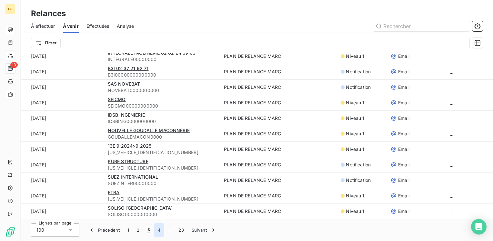
click at [161, 231] on button "4" at bounding box center [159, 230] width 10 height 14
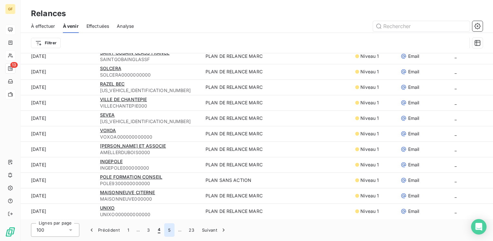
click at [170, 229] on button "5" at bounding box center [169, 230] width 10 height 14
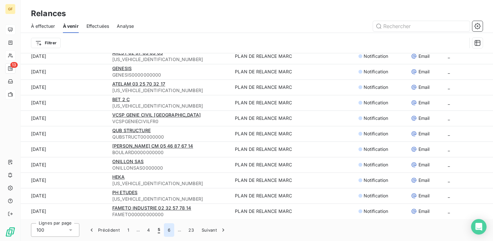
click at [168, 229] on button "6" at bounding box center [169, 230] width 10 height 14
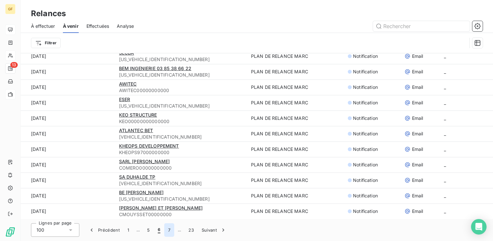
click at [168, 229] on button "7" at bounding box center [169, 230] width 10 height 14
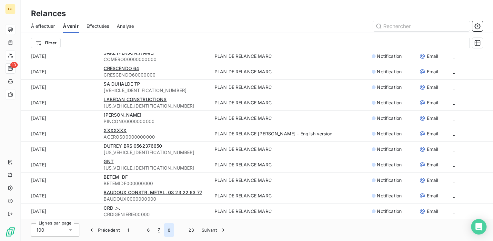
click at [171, 228] on button "8" at bounding box center [169, 230] width 10 height 14
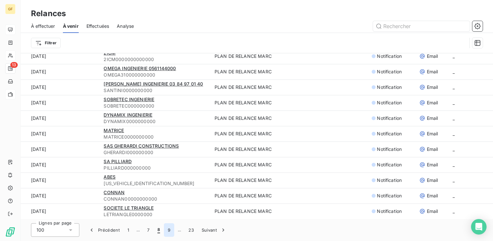
click at [171, 228] on button "9" at bounding box center [169, 230] width 10 height 14
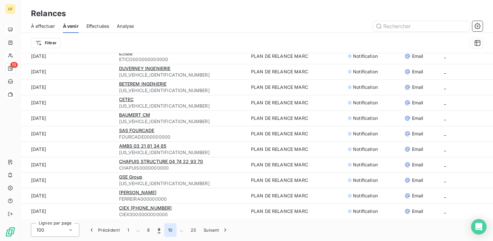
click at [171, 228] on button "10" at bounding box center [170, 230] width 12 height 14
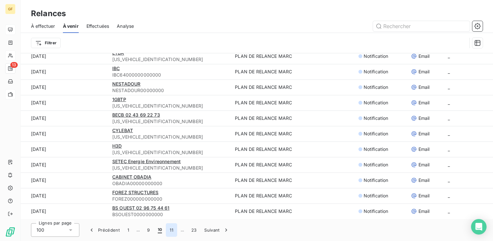
click at [171, 228] on button "11" at bounding box center [171, 230] width 11 height 14
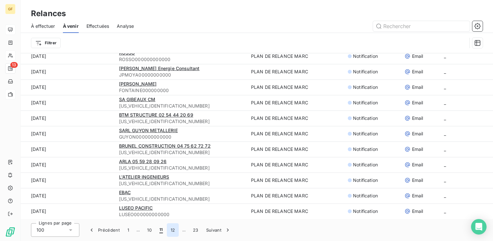
click at [171, 228] on button "12" at bounding box center [173, 230] width 12 height 14
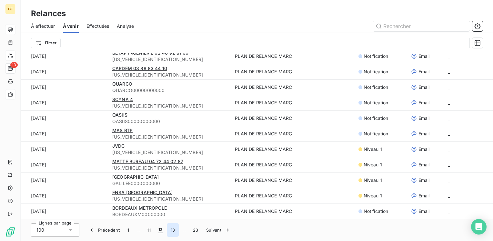
click at [171, 228] on button "13" at bounding box center [173, 230] width 12 height 14
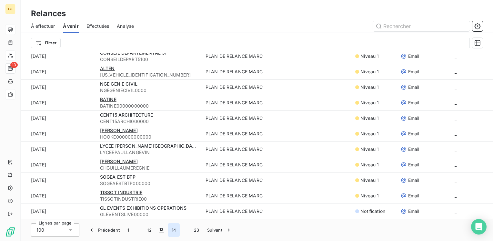
click at [171, 229] on button "14" at bounding box center [174, 230] width 12 height 14
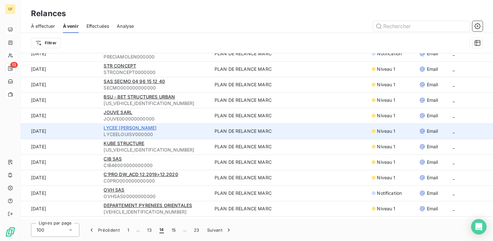
scroll to position [695, 0]
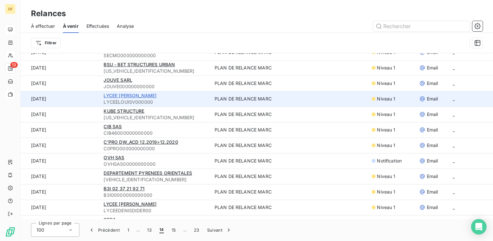
click at [119, 94] on span "LYCEE [PERSON_NAME]" at bounding box center [130, 95] width 53 height 5
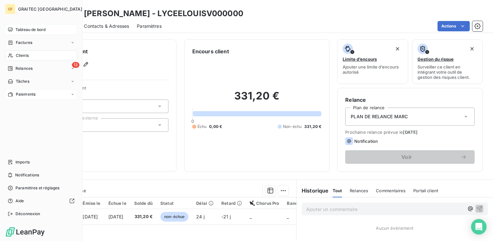
click at [29, 27] on span "Tableau de bord" at bounding box center [30, 30] width 30 height 6
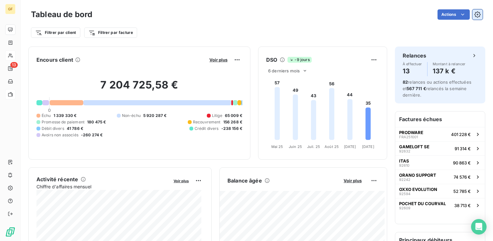
click at [475, 11] on button "button" at bounding box center [477, 14] width 10 height 10
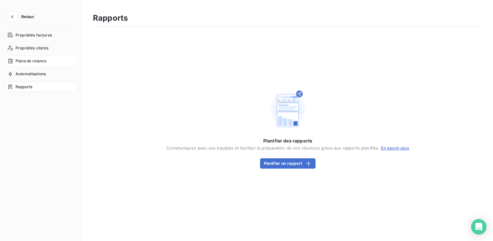
click at [41, 61] on span "Plans de relance" at bounding box center [30, 61] width 31 height 6
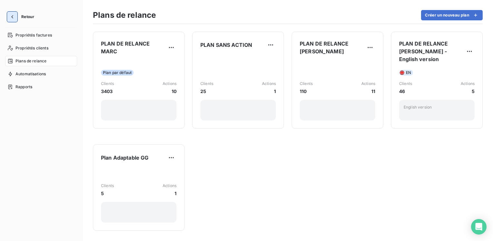
click at [8, 16] on button "button" at bounding box center [12, 17] width 10 height 10
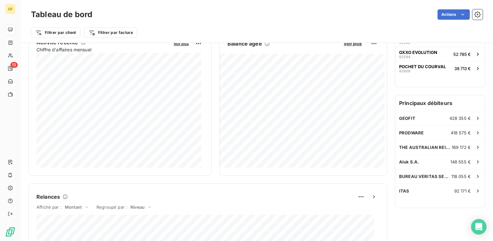
scroll to position [161, 0]
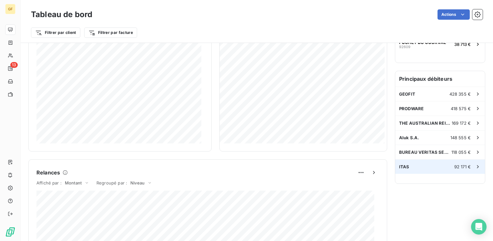
click at [407, 165] on div "ITAS 92 171 €" at bounding box center [440, 166] width 90 height 14
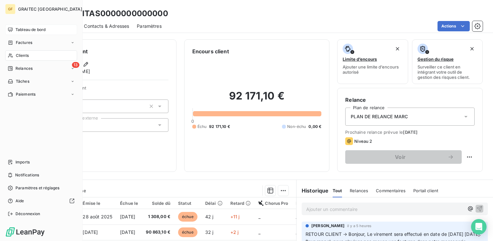
click at [24, 30] on span "Tableau de bord" at bounding box center [30, 30] width 30 height 6
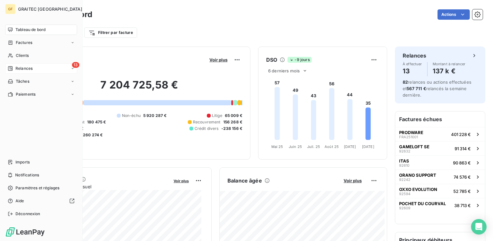
click at [31, 67] on span "Relances" at bounding box center [23, 68] width 17 height 6
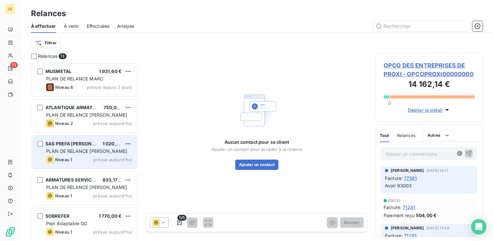
scroll to position [258, 0]
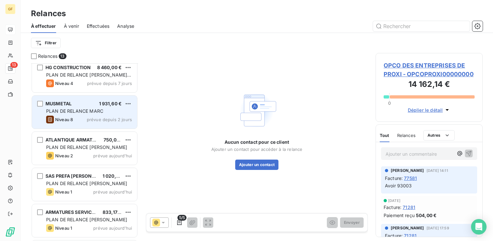
click at [88, 113] on span "PLAN DE RELANCE MARC" at bounding box center [74, 110] width 57 height 5
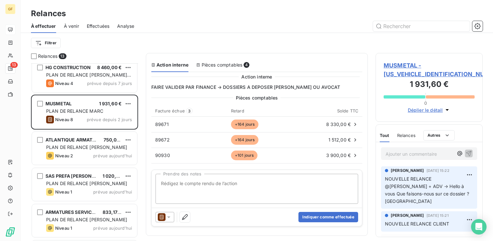
click at [406, 63] on span "MUSMETAL - [US_VEHICLE_IDENTIFICATION_NUMBER]" at bounding box center [429, 69] width 91 height 17
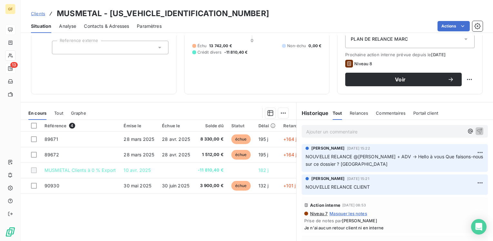
scroll to position [67, 0]
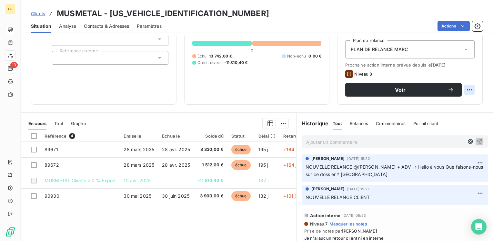
click at [466, 86] on html "GF 13 Clients MUSMETAL - [US_VEHICLE_IDENTIFICATION_NUMBER] Situation Analyse C…" at bounding box center [246, 120] width 493 height 241
click at [426, 105] on div "Replanifier cette action" at bounding box center [438, 103] width 58 height 10
select select "9"
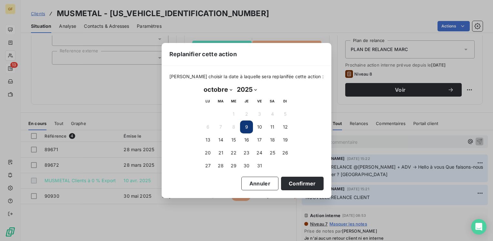
click at [244, 126] on button "9" at bounding box center [246, 126] width 13 height 13
click at [245, 125] on button "9" at bounding box center [246, 126] width 13 height 13
click at [287, 181] on button "Confirmer" at bounding box center [302, 183] width 43 height 14
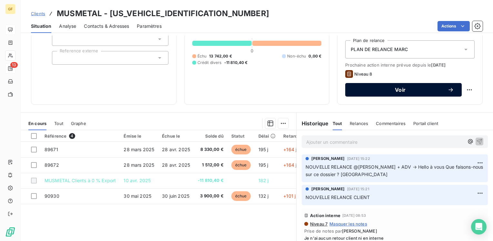
click at [375, 88] on span "Voir" at bounding box center [400, 89] width 95 height 5
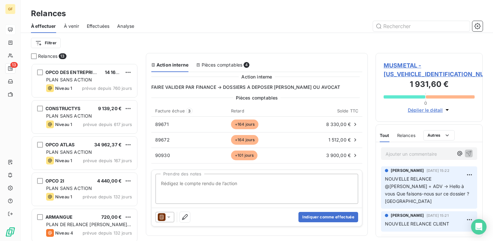
scroll to position [173, 102]
click at [223, 183] on textarea "Prendre des notes" at bounding box center [256, 189] width 203 height 30
type textarea "AUCUN RETOUR EN NTERNE"
click at [326, 215] on button "Indiquer comme effectuée" at bounding box center [328, 217] width 60 height 10
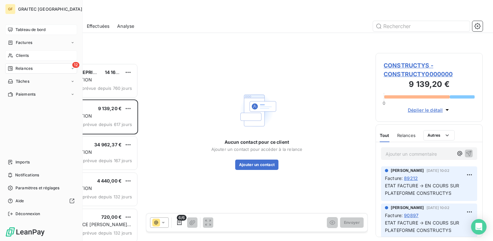
click at [24, 55] on span "Clients" at bounding box center [22, 56] width 13 height 6
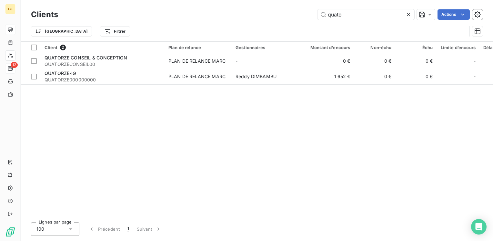
drag, startPoint x: 349, startPoint y: 12, endPoint x: 301, endPoint y: 20, distance: 48.6
click at [301, 20] on div "Clients quato Actions" at bounding box center [257, 15] width 452 height 14
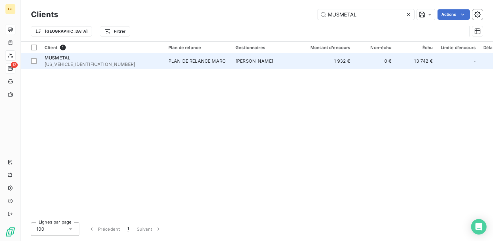
type input "MUSMETAL"
click at [181, 58] on div "PLAN DE RELANCE MARC" at bounding box center [196, 61] width 57 height 6
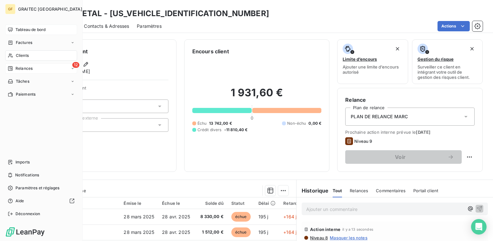
drag, startPoint x: 26, startPoint y: 26, endPoint x: 40, endPoint y: 28, distance: 13.6
click at [26, 27] on span "Tableau de bord" at bounding box center [30, 30] width 30 height 6
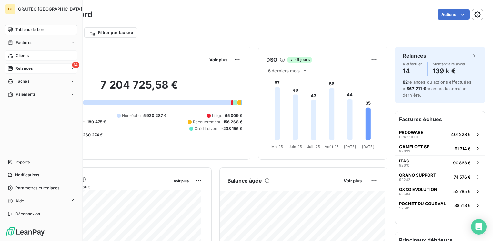
click at [19, 67] on span "Relances" at bounding box center [23, 68] width 17 height 6
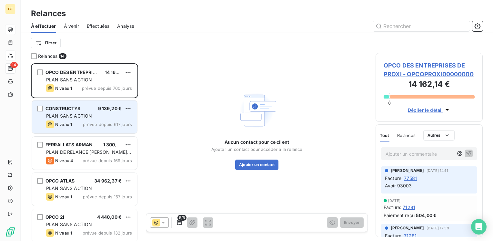
click at [88, 109] on div "CONSTRUCTYS 9 139,20 €" at bounding box center [89, 108] width 86 height 6
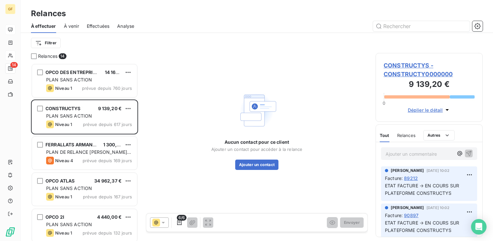
click at [409, 176] on span "89212" at bounding box center [411, 178] width 14 height 7
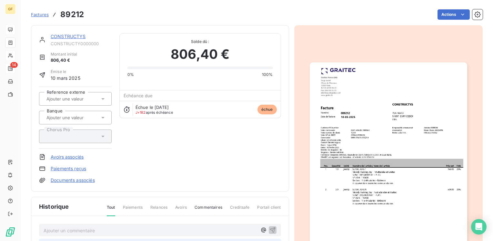
click at [357, 128] on img "button" at bounding box center [388, 173] width 157 height 222
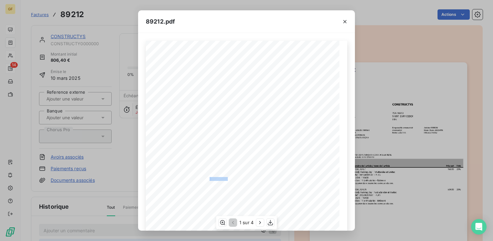
drag, startPoint x: 225, startPoint y: 178, endPoint x: 207, endPoint y: 178, distance: 18.4
click at [207, 178] on div "Pos. Quantité Unité Numéro de l'article / Nom de l'article Prix net TVA 1 1.0 j…" at bounding box center [247, 178] width 194 height 274
click at [227, 179] on span "3925003976.01 - PLAN" at bounding box center [224, 178] width 26 height 3
drag, startPoint x: 225, startPoint y: 178, endPoint x: 207, endPoint y: 176, distance: 17.8
click at [207, 176] on div "Pos. Quantité Unité Numéro de l'article / Nom de l'article Prix net TVA 1 1.0 j…" at bounding box center [247, 178] width 194 height 274
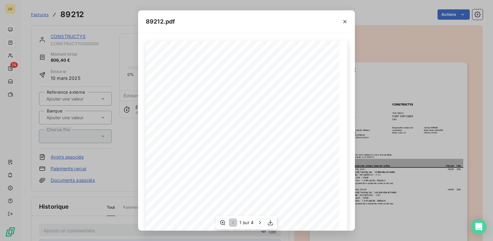
click at [228, 179] on span "3925003976.01 - PLAN" at bounding box center [224, 178] width 26 height 3
drag, startPoint x: 225, startPoint y: 177, endPoint x: 207, endPoint y: 177, distance: 18.4
click at [207, 177] on div "Pos. Quantité Unité Numéro de l'article / Nom de l'article Prix net TVA 1 1.0 j…" at bounding box center [247, 178] width 194 height 274
copy div ": 3925003976.0"
click at [340, 23] on button "button" at bounding box center [345, 21] width 10 height 10
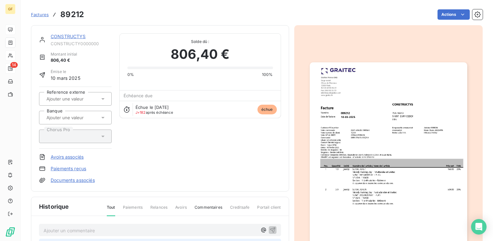
click at [347, 179] on img "button" at bounding box center [388, 173] width 157 height 222
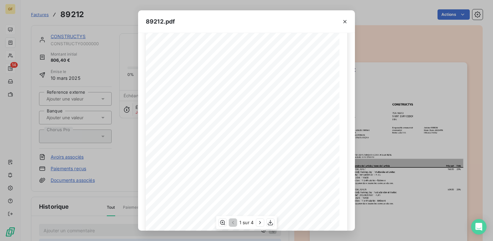
scroll to position [91, 0]
drag, startPoint x: 224, startPoint y: 111, endPoint x: 213, endPoint y: 112, distance: 11.0
click at [213, 112] on span "3925003976.01 - PLAN" at bounding box center [224, 111] width 26 height 3
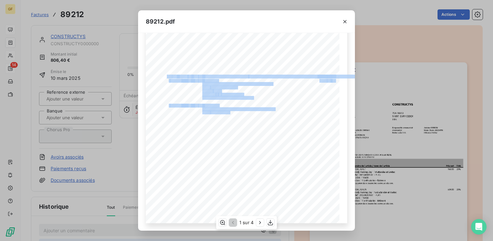
click at [228, 114] on div "Pos. Quantité Unité Numéro de l'article / Nom de l'article Prix net TVA 1 1.0 j…" at bounding box center [246, 86] width 201 height 274
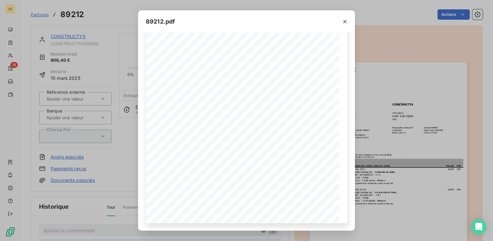
click at [314, 13] on div "89212.pdf" at bounding box center [246, 21] width 217 height 23
drag, startPoint x: 225, startPoint y: 112, endPoint x: 207, endPoint y: 111, distance: 17.4
click at [207, 111] on div "Pos. Quantité Unité Numéro de l'article / Nom de l'article Prix net TVA 1 1.0 j…" at bounding box center [247, 86] width 194 height 274
copy div ": 3925003976.0"
drag, startPoint x: 126, startPoint y: 163, endPoint x: 110, endPoint y: 37, distance: 127.5
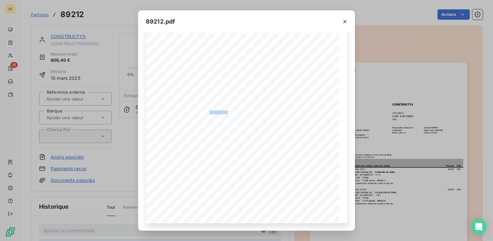
click at [126, 162] on div "89212.pdf Pos. Quantité Unité Numéro de l'article / Nom de l'article Prix net T…" at bounding box center [246, 120] width 493 height 241
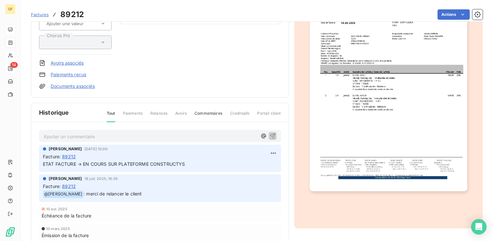
scroll to position [97, 0]
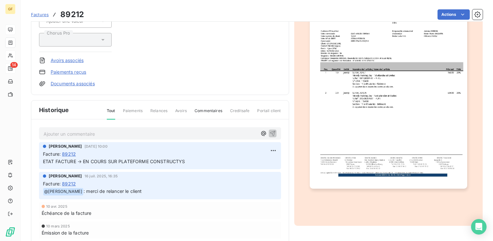
click at [186, 161] on p "ETAT FACTURE → EN COURS SUR PLATEFORME CONSTRUCTYS" at bounding box center [160, 161] width 234 height 7
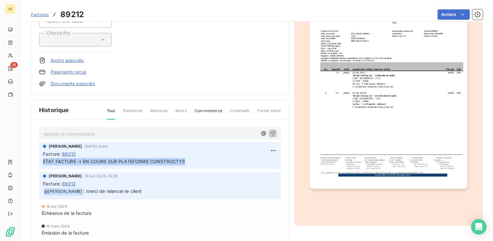
drag, startPoint x: 186, startPoint y: 160, endPoint x: 41, endPoint y: 163, distance: 145.8
click at [41, 163] on div "[PERSON_NAME] [DATE] 10:00 Facture : 89212 ETAT FACTURE → EN COURS SUR PLATEFOR…" at bounding box center [160, 155] width 242 height 27
copy span "ETAT FACTURE → EN COURS SUR PLATEFORME CONSTRUCTYS"
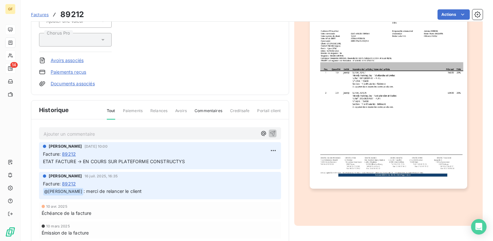
click at [72, 130] on p "Ajouter un commentaire ﻿" at bounding box center [151, 134] width 214 height 8
click at [272, 130] on icon "button" at bounding box center [272, 132] width 5 height 5
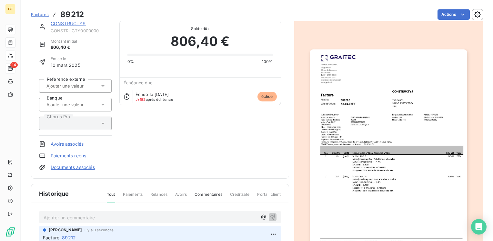
scroll to position [0, 0]
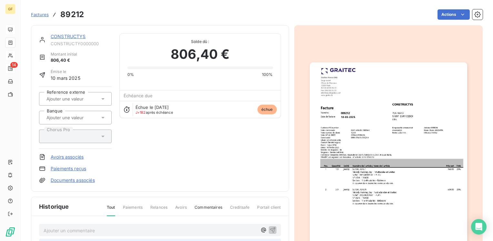
click at [68, 36] on link "CONSTRUCTYS" at bounding box center [68, 36] width 35 height 5
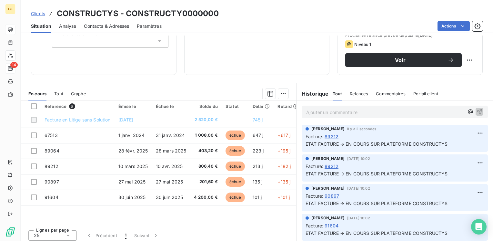
scroll to position [32, 0]
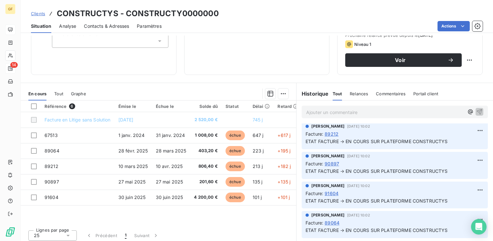
click at [333, 163] on span "90897" at bounding box center [332, 163] width 15 height 7
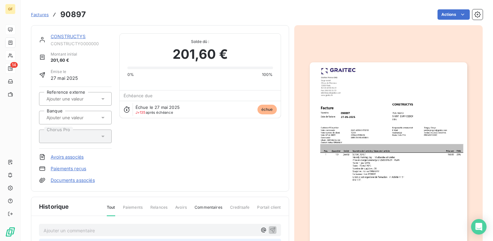
click at [321, 146] on img "button" at bounding box center [388, 173] width 157 height 222
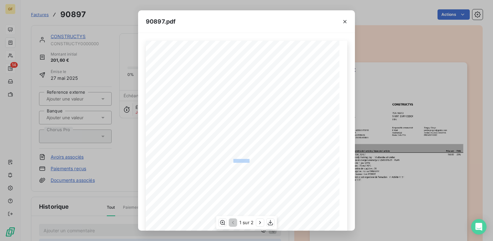
drag, startPoint x: 247, startPoint y: 159, endPoint x: 230, endPoint y: 158, distance: 17.1
click at [230, 158] on div "Pos. Quantité Unité Numéro de l'article / Nom de l'article Prix net TVA 1 1.0 j…" at bounding box center [247, 178] width 194 height 274
click at [247, 161] on span "Prise en charge Consructys 3125007815.01 - PLAN" at bounding box center [231, 160] width 58 height 3
drag, startPoint x: 247, startPoint y: 159, endPoint x: 230, endPoint y: 159, distance: 16.8
click at [230, 159] on span "Prise en charge Consructys 3125007815.01 - PLAN" at bounding box center [231, 160] width 58 height 3
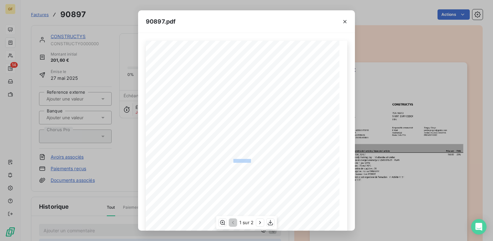
copy span "s 3125007815.0"
click at [345, 15] on div at bounding box center [345, 21] width 20 height 22
click at [347, 19] on icon "button" at bounding box center [345, 21] width 6 height 6
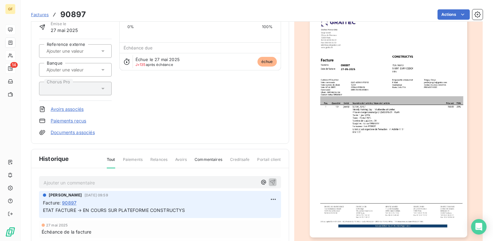
scroll to position [97, 0]
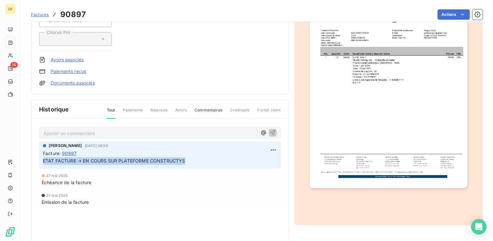
drag, startPoint x: 190, startPoint y: 160, endPoint x: 40, endPoint y: 164, distance: 150.1
click at [40, 164] on div "[PERSON_NAME] [DATE] 09:59 Facture : 90897 ETAT FACTURE → EN COURS SUR PLATEFOR…" at bounding box center [160, 154] width 242 height 27
copy span "ETAT FACTURE → EN COURS SUR PLATEFORME CONSTRUCTYS"
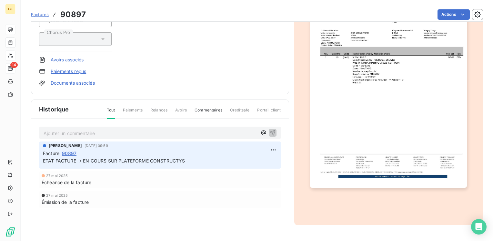
click at [102, 129] on p "Ajouter un commentaire ﻿" at bounding box center [151, 133] width 214 height 8
click at [270, 132] on icon "button" at bounding box center [272, 132] width 5 height 5
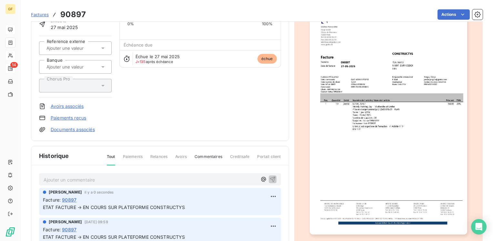
scroll to position [0, 0]
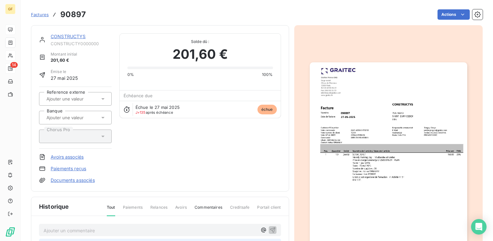
click at [67, 35] on link "CONSTRUCTYS" at bounding box center [68, 36] width 35 height 5
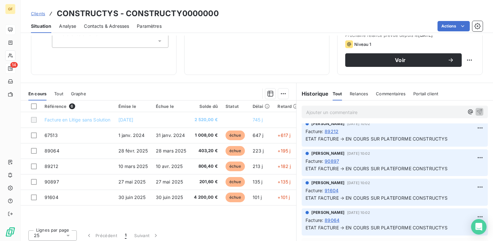
scroll to position [97, 0]
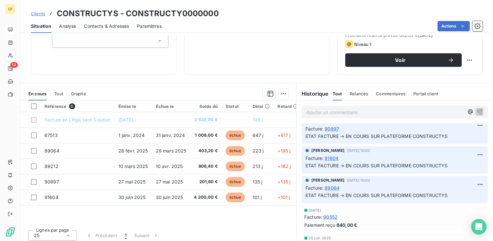
click at [334, 159] on span "91604" at bounding box center [332, 158] width 14 height 7
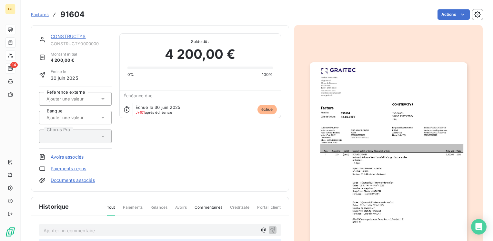
click at [368, 166] on img "button" at bounding box center [388, 173] width 157 height 222
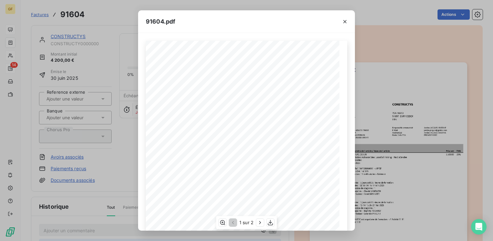
scroll to position [32, 0]
click at [345, 20] on icon "button" at bounding box center [345, 21] width 6 height 6
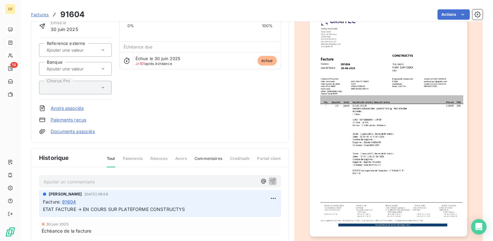
scroll to position [116, 0]
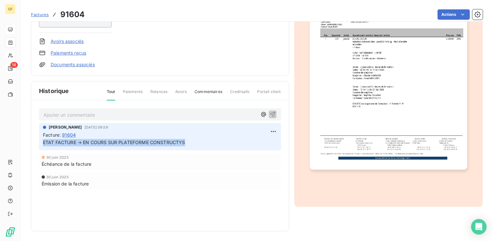
drag, startPoint x: 188, startPoint y: 142, endPoint x: 42, endPoint y: 146, distance: 146.9
click at [42, 146] on div "[PERSON_NAME] [DATE] 09:59 Facture : 91604 ETAT FACTURE → EN COURS SUR PLATEFOR…" at bounding box center [160, 136] width 242 height 27
copy span "ETAT FACTURE → EN COURS SUR PLATEFORME CONSTRUCTYS"
click at [115, 112] on p "Ajouter un commentaire ﻿" at bounding box center [151, 115] width 214 height 8
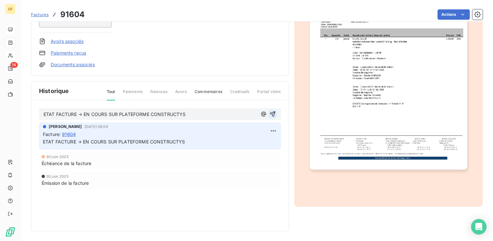
click at [271, 113] on icon "button" at bounding box center [272, 114] width 6 height 6
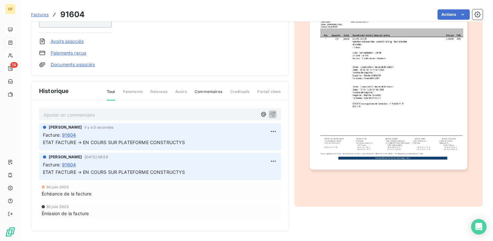
scroll to position [0, 0]
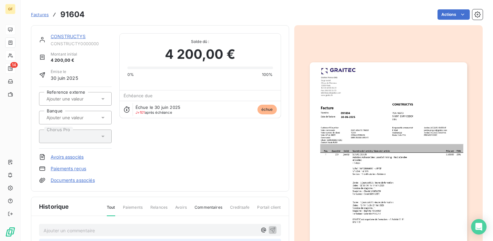
click at [74, 37] on link "CONSTRUCTYS" at bounding box center [68, 36] width 35 height 5
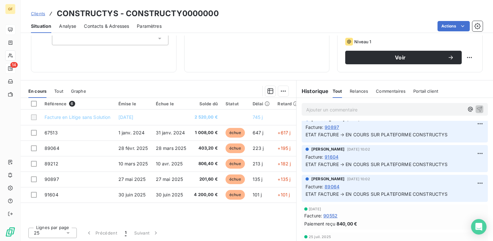
scroll to position [129, 0]
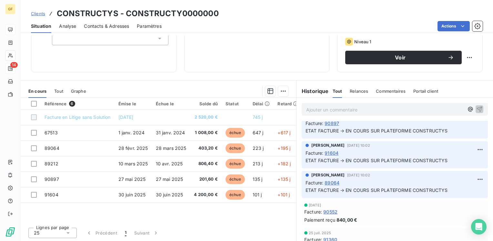
click at [334, 182] on span "89064" at bounding box center [332, 182] width 15 height 7
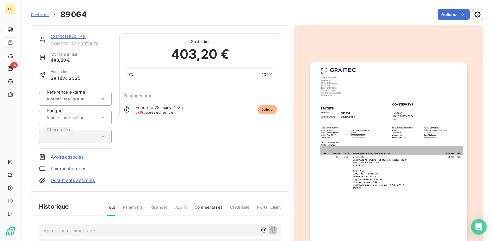
click at [375, 173] on img "button" at bounding box center [388, 173] width 157 height 222
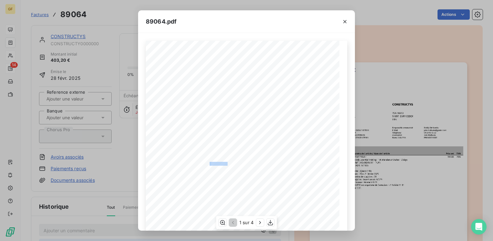
drag, startPoint x: 225, startPoint y: 163, endPoint x: 207, endPoint y: 164, distance: 18.1
click at [207, 164] on div "Pos. Quantité Unité Numéro de l'article / Nom de l'article Prix net TVA 1 1.00 …" at bounding box center [247, 178] width 194 height 274
copy div ": 3425002457.0"
click at [345, 20] on icon "button" at bounding box center [345, 21] width 6 height 6
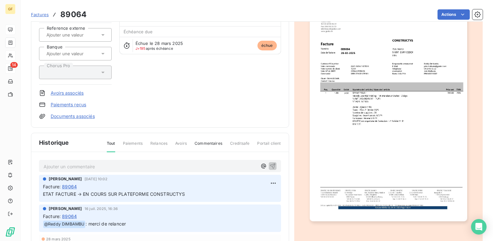
scroll to position [65, 0]
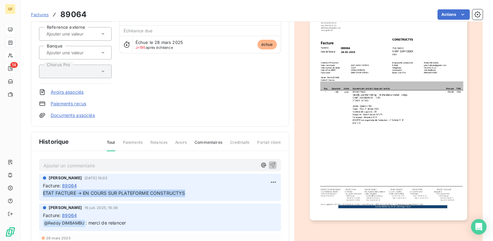
drag, startPoint x: 191, startPoint y: 192, endPoint x: 34, endPoint y: 193, distance: 157.1
click at [34, 193] on div "Ajouter un commentaire ﻿ [PERSON_NAME] [DATE] 10:02 Facture : 89064 ETAT FACTUR…" at bounding box center [159, 223] width 257 height 145
copy span "ETAT FACTURE → EN COURS SUR PLATEFORME CONSTRUCTYS"
click at [65, 165] on p "Ajouter un commentaire ﻿" at bounding box center [151, 165] width 214 height 8
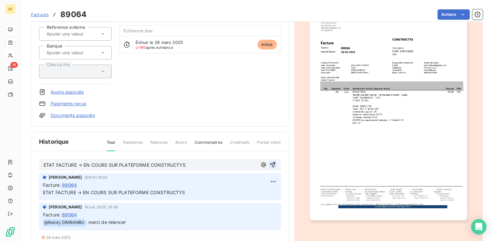
click at [269, 163] on icon "button" at bounding box center [272, 164] width 6 height 6
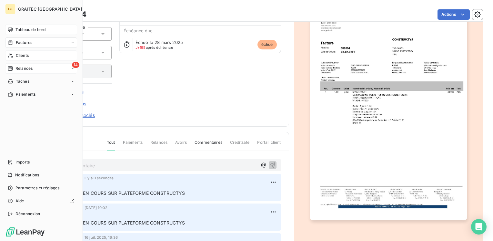
click at [31, 26] on div "Tableau de bord" at bounding box center [41, 30] width 72 height 10
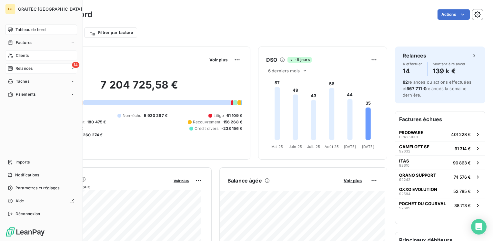
click at [26, 66] on span "Relances" at bounding box center [23, 68] width 17 height 6
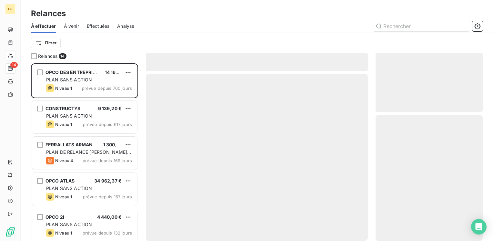
scroll to position [173, 102]
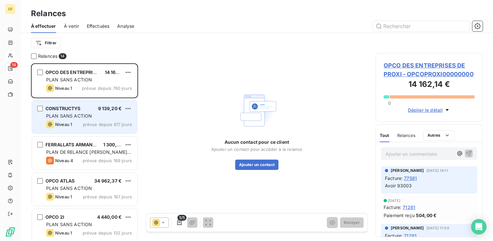
click at [94, 130] on div "CONSTRUCTYS 9 139,20 € PLAN SANS ACTION Niveau 1 prévue depuis 617 jours" at bounding box center [84, 116] width 105 height 33
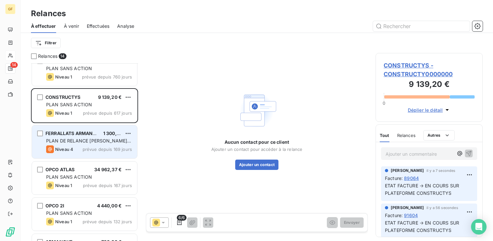
scroll to position [32, 0]
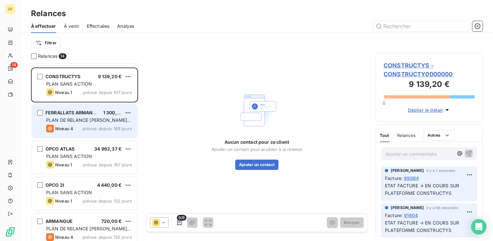
click at [94, 148] on div "OPCO ATLAS 34 962,37 €" at bounding box center [89, 149] width 86 height 6
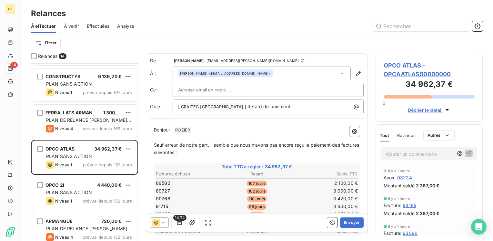
scroll to position [32, 0]
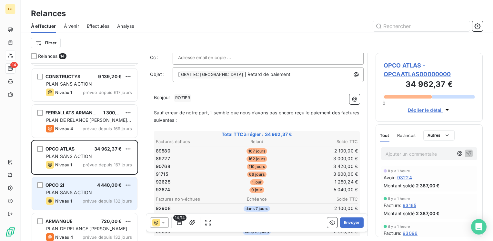
click at [67, 189] on span "PLAN SANS ACTION" at bounding box center [69, 191] width 46 height 5
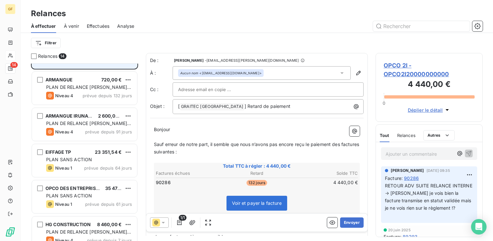
scroll to position [194, 0]
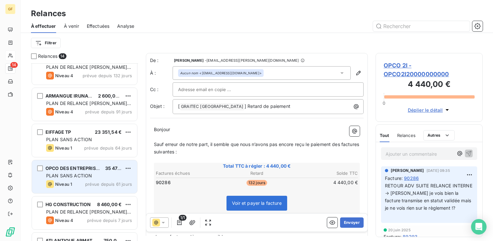
click at [75, 177] on span "PLAN SANS ACTION" at bounding box center [69, 175] width 46 height 5
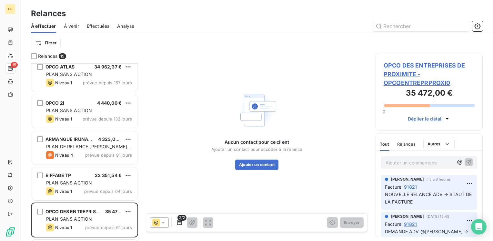
scroll to position [194, 0]
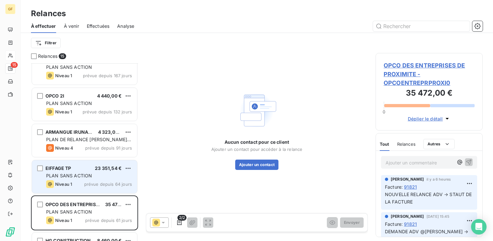
click at [83, 173] on span "PLAN SANS ACTION" at bounding box center [69, 175] width 46 height 5
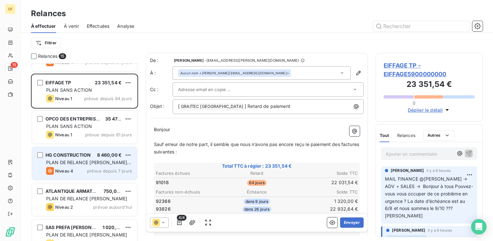
scroll to position [290, 0]
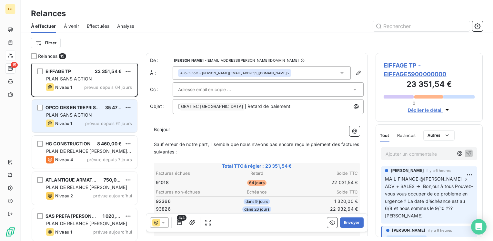
click at [107, 115] on div "PLAN SANS ACTION" at bounding box center [89, 115] width 86 height 6
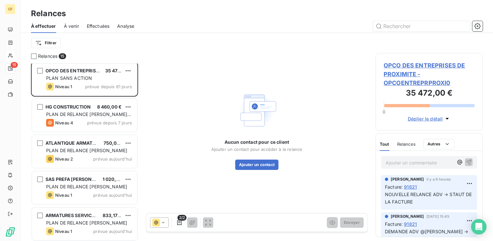
scroll to position [365, 0]
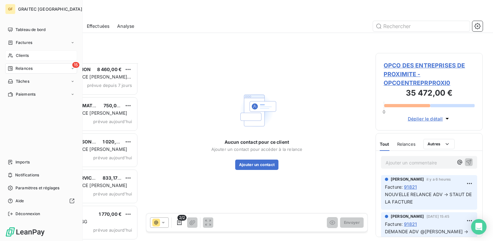
click at [24, 56] on span "Clients" at bounding box center [22, 56] width 13 height 6
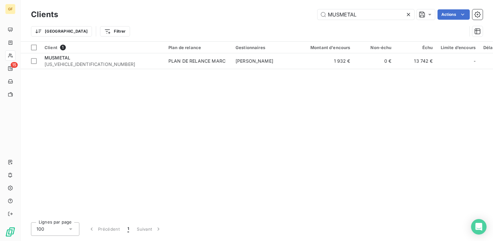
drag, startPoint x: 361, startPoint y: 17, endPoint x: 219, endPoint y: 21, distance: 142.6
click at [219, 21] on div "Clients MUSMETAL Actions Trier Filtrer" at bounding box center [257, 25] width 452 height 34
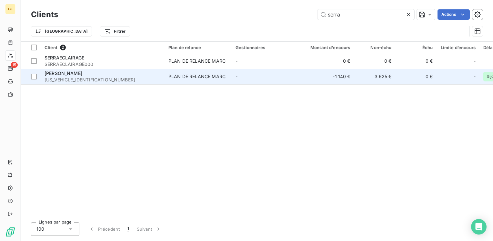
type input "serra"
drag, startPoint x: 71, startPoint y: 75, endPoint x: 75, endPoint y: 76, distance: 4.5
click at [71, 76] on div "[PERSON_NAME]" at bounding box center [103, 73] width 116 height 6
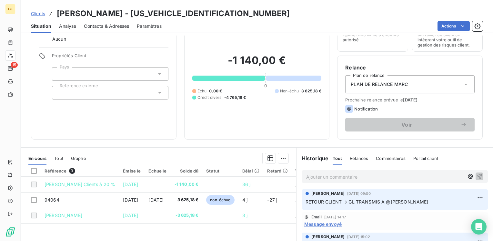
scroll to position [4, 0]
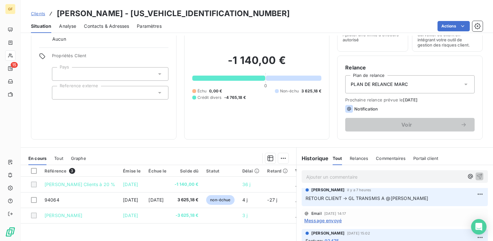
click at [320, 219] on span "Message envoyé" at bounding box center [322, 220] width 37 height 7
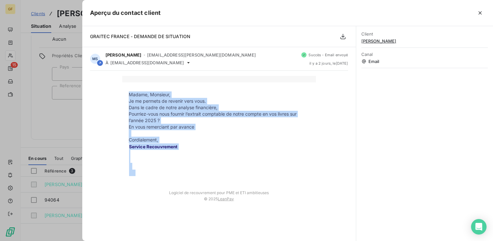
drag, startPoint x: 183, startPoint y: 150, endPoint x: 126, endPoint y: 92, distance: 81.2
click at [126, 92] on tbody "Madame, Monsieur, Je me permets de revenir vers vous. Dans le cadre de notre an…" at bounding box center [219, 134] width 194 height 86
drag, startPoint x: 126, startPoint y: 92, endPoint x: 186, endPoint y: 131, distance: 71.4
click at [186, 131] on p at bounding box center [219, 133] width 181 height 6
click at [199, 130] on p at bounding box center [219, 133] width 181 height 6
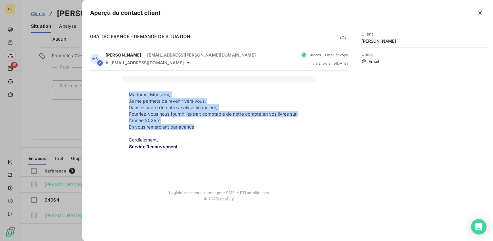
drag, startPoint x: 199, startPoint y: 128, endPoint x: 127, endPoint y: 94, distance: 79.9
click at [127, 94] on tbody "Madame, Monsieur, Je me permets de revenir vers vous. Dans le cadre de notre an…" at bounding box center [219, 134] width 194 height 86
copy tbody "Madame, Monsieur, Je me permets de revenir vers vous. Dans le cadre de notre an…"
click at [483, 10] on icon "button" at bounding box center [480, 13] width 6 height 6
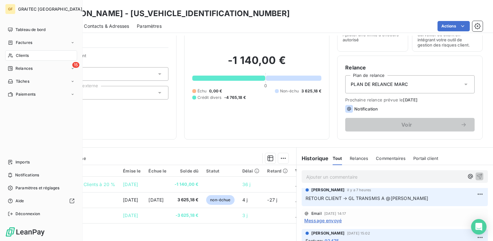
click at [23, 56] on span "Clients" at bounding box center [22, 56] width 13 height 6
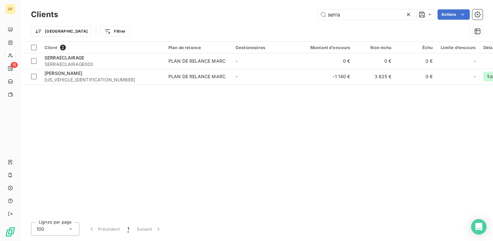
drag, startPoint x: 344, startPoint y: 15, endPoint x: 108, endPoint y: 24, distance: 236.0
click at [108, 24] on div "Clients serra Actions Trier Filtrer" at bounding box center [257, 25] width 452 height 34
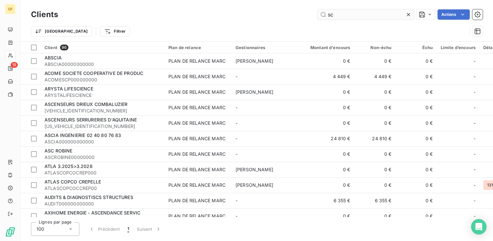
click at [330, 13] on input "sc" at bounding box center [365, 14] width 97 height 10
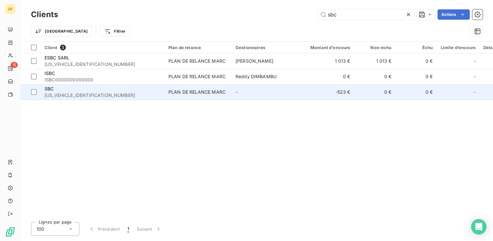
type input "sbc"
click at [219, 86] on td "PLAN DE RELANCE MARC" at bounding box center [198, 91] width 67 height 15
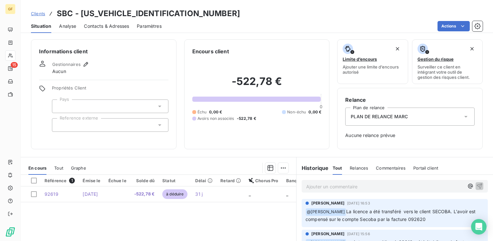
click at [106, 29] on div "Contacts & Adresses" at bounding box center [106, 26] width 45 height 14
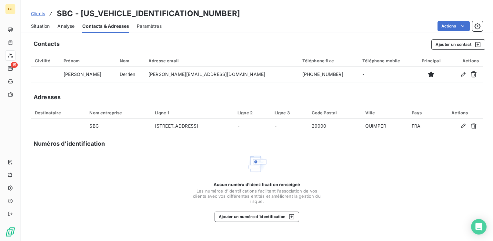
click at [45, 25] on span "Situation" at bounding box center [40, 26] width 19 height 6
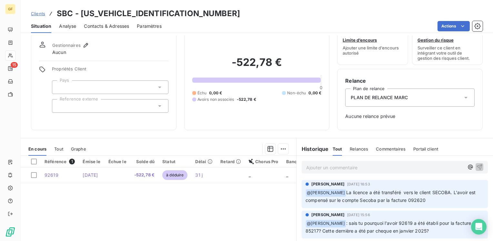
scroll to position [32, 0]
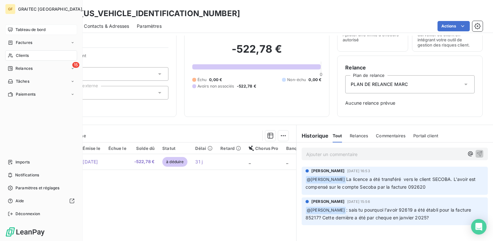
click at [28, 27] on span "Tableau de bord" at bounding box center [30, 30] width 30 height 6
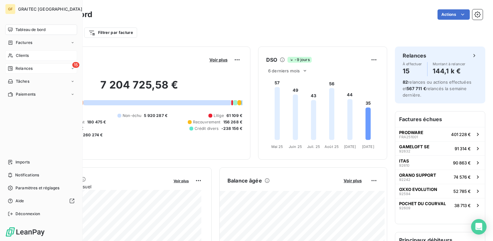
click at [16, 66] on span "Relances" at bounding box center [23, 68] width 17 height 6
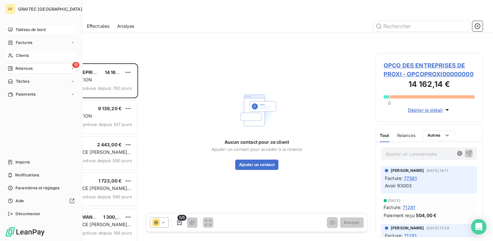
click at [20, 58] on span "Clients" at bounding box center [22, 56] width 13 height 6
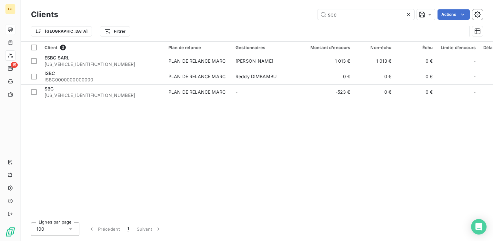
drag, startPoint x: 357, startPoint y: 17, endPoint x: 153, endPoint y: 17, distance: 204.5
click at [153, 17] on div "sbc Actions" at bounding box center [274, 14] width 417 height 10
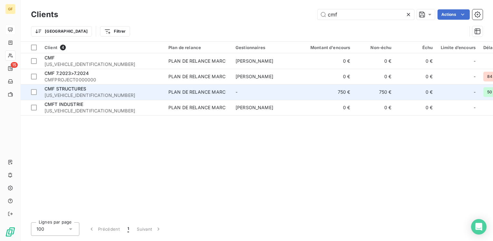
type input "cmf"
click at [93, 87] on div "CMF STRUCTURES" at bounding box center [103, 88] width 116 height 6
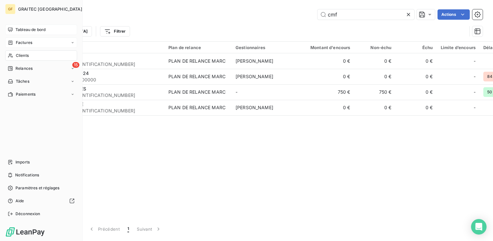
click at [25, 42] on span "Factures" at bounding box center [24, 43] width 16 height 6
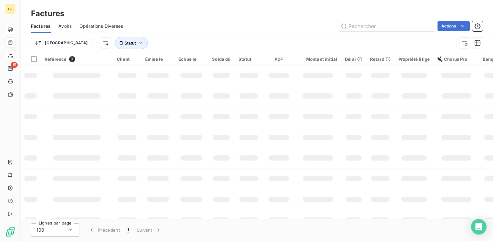
click at [343, 15] on div "Factures" at bounding box center [257, 14] width 472 height 12
click at [361, 25] on input "text" at bounding box center [386, 26] width 97 height 10
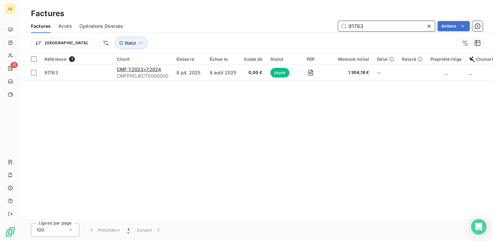
drag, startPoint x: 384, startPoint y: 29, endPoint x: 288, endPoint y: 29, distance: 95.8
click at [288, 29] on div "91763 Actions" at bounding box center [307, 26] width 352 height 10
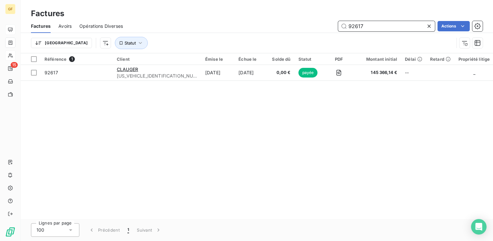
type input "92617"
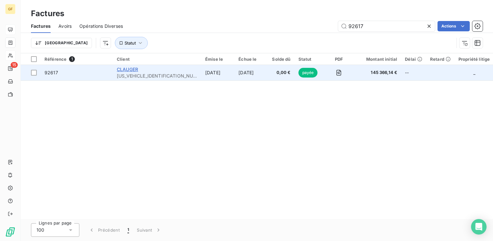
click at [131, 67] on span "CLAUGER" at bounding box center [127, 68] width 21 height 5
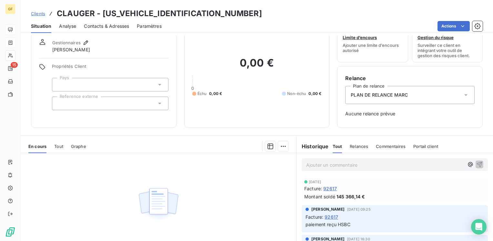
scroll to position [32, 0]
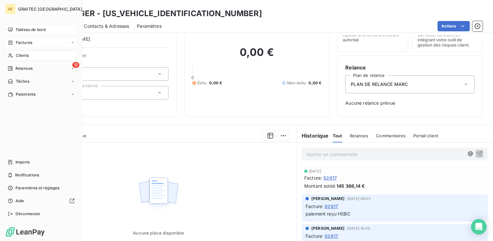
click at [22, 54] on span "Clients" at bounding box center [22, 56] width 13 height 6
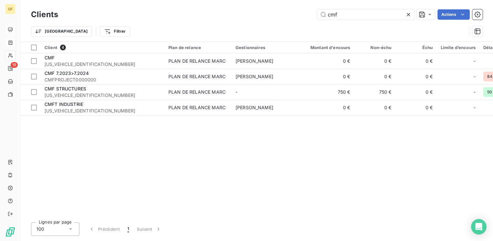
drag, startPoint x: 339, startPoint y: 17, endPoint x: 285, endPoint y: 21, distance: 54.0
click at [285, 21] on div "Clients cmf Actions Trier Filtrer" at bounding box center [257, 25] width 452 height 34
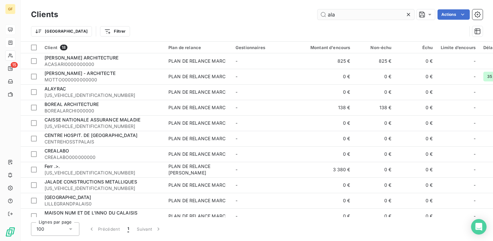
click at [329, 12] on input "ala" at bounding box center [365, 14] width 97 height 10
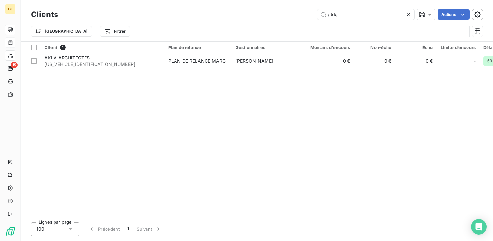
type input "akla"
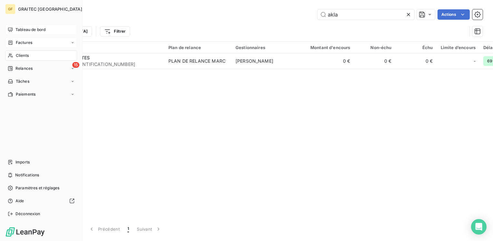
click at [22, 26] on div "Tableau de bord" at bounding box center [41, 30] width 72 height 10
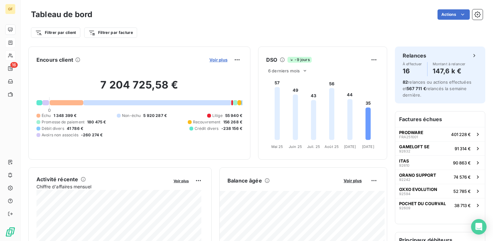
click at [211, 59] on span "Voir plus" at bounding box center [218, 59] width 18 height 5
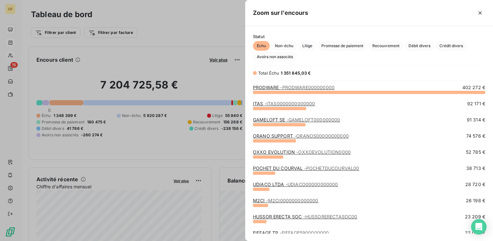
scroll to position [144, 243]
click at [281, 118] on link "GAMELOFT SE - GAMELOFT000000000" at bounding box center [296, 119] width 87 height 5
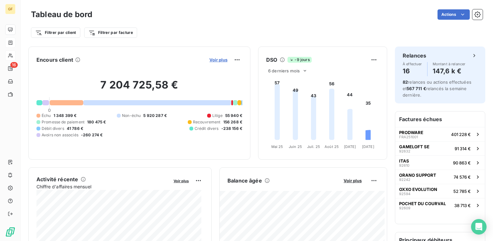
click at [209, 57] on span "Voir plus" at bounding box center [218, 59] width 18 height 5
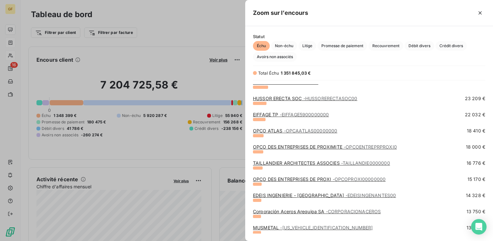
scroll to position [129, 0]
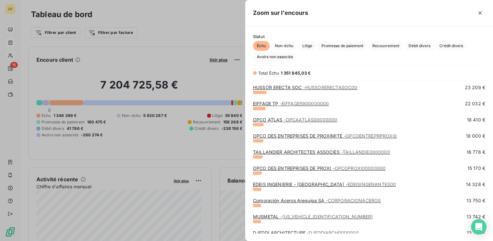
click at [278, 150] on link "TAILLANDIER ARCHITECTES ASSOCIES - TAILLANDIE0000000" at bounding box center [321, 151] width 137 height 5
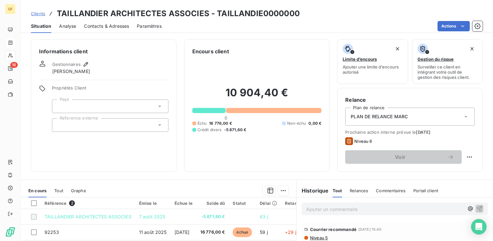
scroll to position [65, 0]
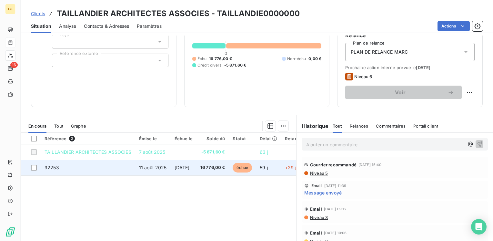
click at [187, 170] on td "[DATE]" at bounding box center [184, 167] width 26 height 15
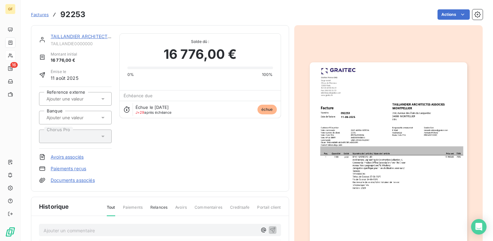
click at [382, 136] on img "button" at bounding box center [388, 173] width 157 height 222
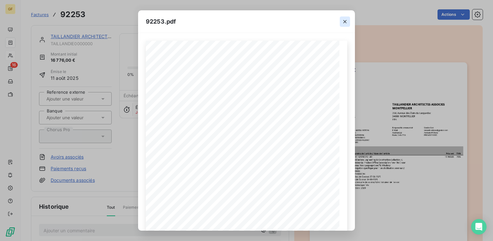
click at [346, 19] on icon "button" at bounding box center [345, 21] width 6 height 6
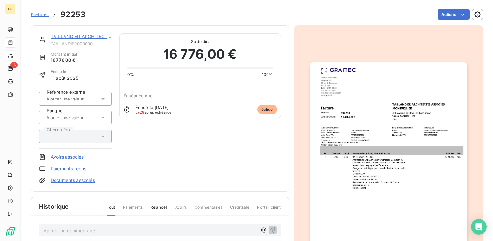
click at [69, 38] on link "TAILLANDIER ARCHITECTES ASSOCIES" at bounding box center [94, 36] width 87 height 5
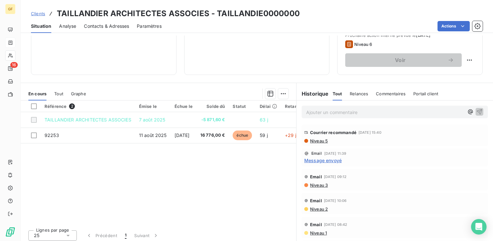
scroll to position [65, 0]
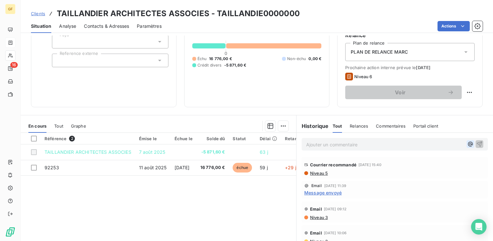
click at [467, 144] on icon "button" at bounding box center [470, 144] width 6 height 6
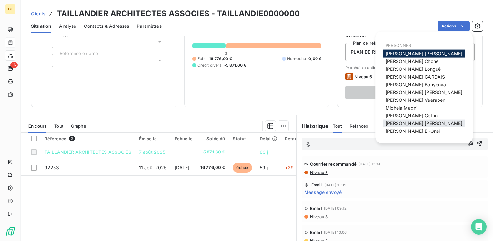
click at [403, 121] on span "[PERSON_NAME]" at bounding box center [423, 122] width 77 height 5
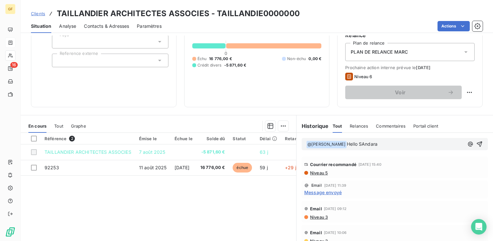
click at [351, 143] on span "Hello SAndara" at bounding box center [362, 143] width 31 height 5
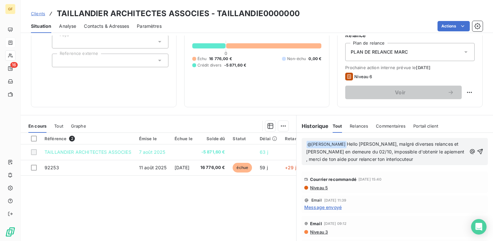
click at [396, 150] on span "Hello [PERSON_NAME], malgré diverses relances et [PERSON_NAME] en demeure du 02…" at bounding box center [385, 151] width 159 height 21
click at [416, 148] on span "Hello [PERSON_NAME], malgré diverses relances et [PERSON_NAME] en demeure du 02…" at bounding box center [386, 151] width 161 height 21
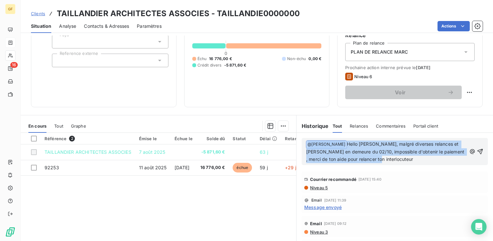
drag, startPoint x: 389, startPoint y: 161, endPoint x: 298, endPoint y: 136, distance: 94.0
click at [298, 136] on div "﻿ @ [PERSON_NAME] ﻿ Hello [PERSON_NAME], malgré diverses relances et [PERSON_NA…" at bounding box center [394, 151] width 196 height 37
copy p "﻿ @ [PERSON_NAME] ﻿ Hello [PERSON_NAME], malgré diverses relances et [PERSON_NA…"
click at [96, 25] on span "Contacts & Adresses" at bounding box center [106, 26] width 45 height 6
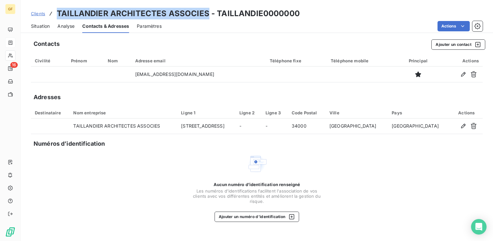
drag, startPoint x: 206, startPoint y: 11, endPoint x: 57, endPoint y: 12, distance: 149.0
click at [57, 12] on h3 "TAILLANDIER ARCHITECTES ASSOCIES - TAILLANDIE0000000" at bounding box center [178, 14] width 243 height 12
click at [43, 25] on span "Situation" at bounding box center [40, 26] width 19 height 6
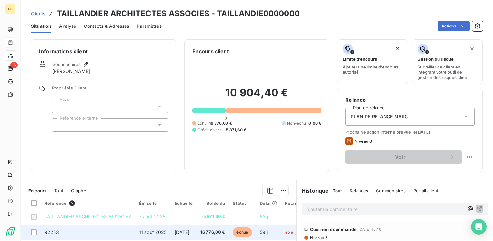
click at [149, 232] on span "11 août 2025" at bounding box center [153, 231] width 28 height 5
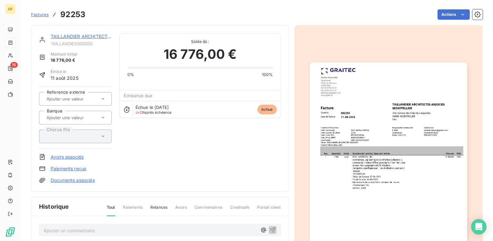
click at [81, 35] on link "TAILLANDIER ARCHITECTES ASSOCIES" at bounding box center [94, 36] width 87 height 5
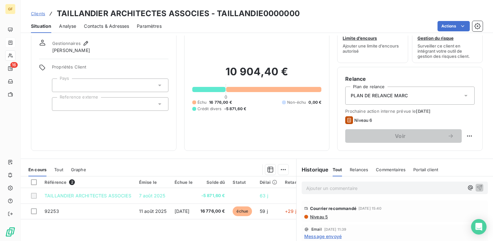
scroll to position [32, 0]
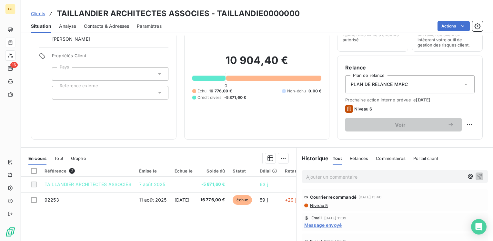
click at [118, 25] on span "Contacts & Adresses" at bounding box center [106, 26] width 45 height 6
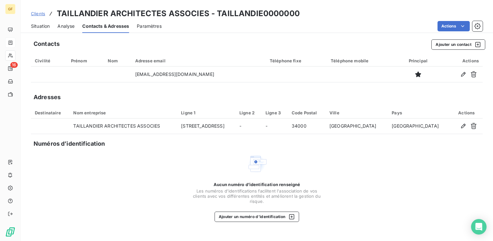
click at [44, 23] on span "Situation" at bounding box center [40, 26] width 19 height 6
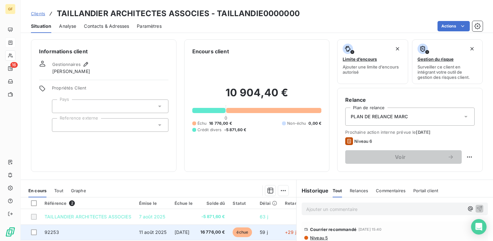
click at [187, 232] on span "[DATE]" at bounding box center [182, 231] width 15 height 5
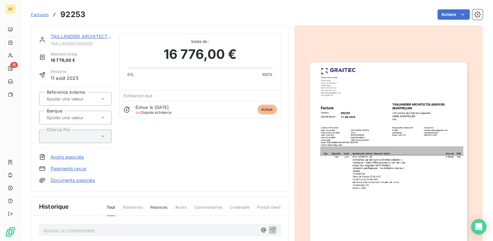
click at [345, 154] on img "button" at bounding box center [388, 173] width 157 height 222
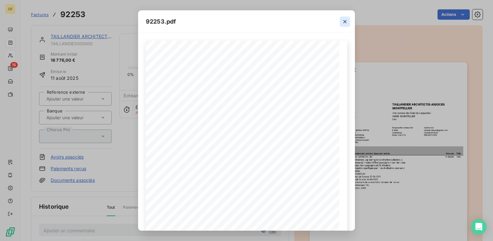
click at [344, 18] on icon "button" at bounding box center [345, 21] width 6 height 6
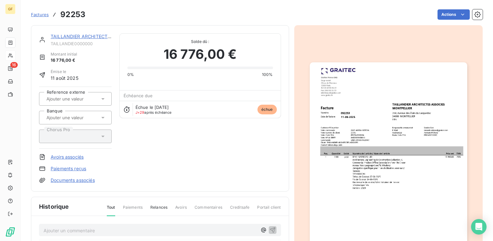
click at [89, 37] on link "TAILLANDIER ARCHITECTES ASSOCIES" at bounding box center [94, 36] width 87 height 5
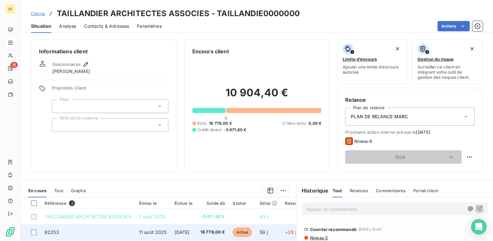
click at [146, 232] on span "11 août 2025" at bounding box center [153, 231] width 28 height 5
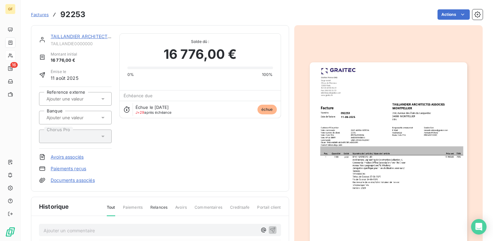
click at [78, 37] on link "TAILLANDIER ARCHITECTES ASSOCIES" at bounding box center [94, 36] width 87 height 5
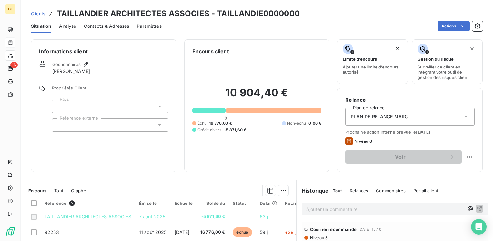
click at [115, 24] on span "Contacts & Adresses" at bounding box center [106, 26] width 45 height 6
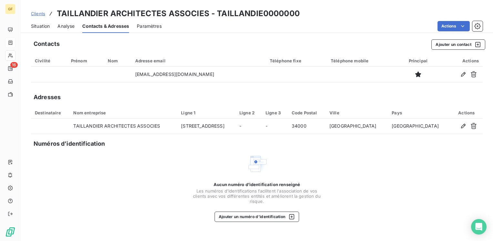
click at [41, 26] on span "Situation" at bounding box center [40, 26] width 19 height 6
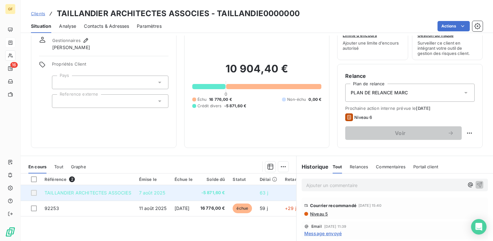
scroll to position [65, 0]
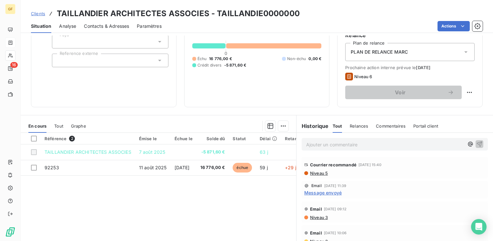
click at [123, 26] on span "Contacts & Adresses" at bounding box center [106, 26] width 45 height 6
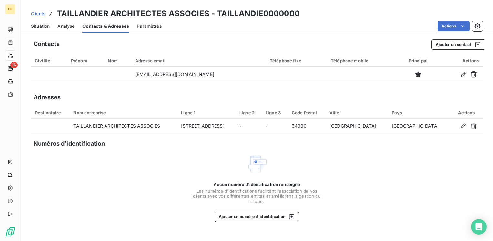
click at [36, 28] on span "Situation" at bounding box center [40, 26] width 19 height 6
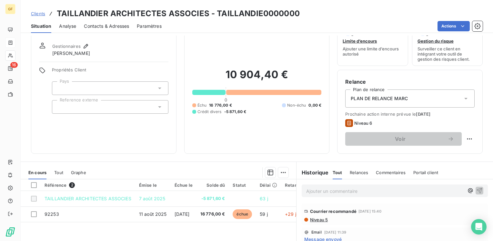
scroll to position [32, 0]
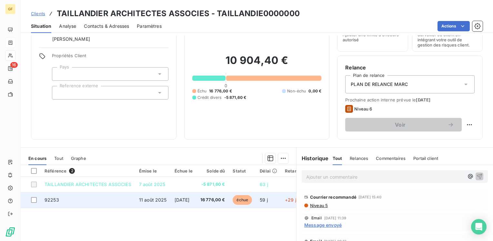
click at [152, 203] on td "11 août 2025" at bounding box center [152, 199] width 35 height 15
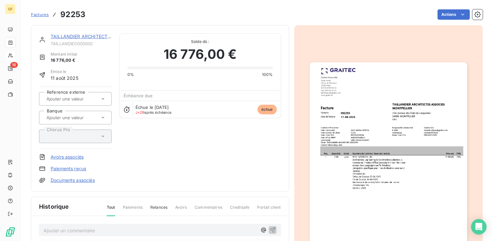
click at [385, 129] on img "button" at bounding box center [388, 173] width 157 height 222
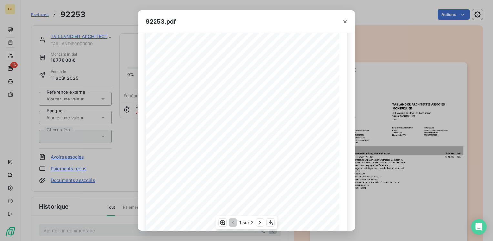
scroll to position [32, 0]
click at [345, 20] on icon "button" at bounding box center [345, 21] width 6 height 6
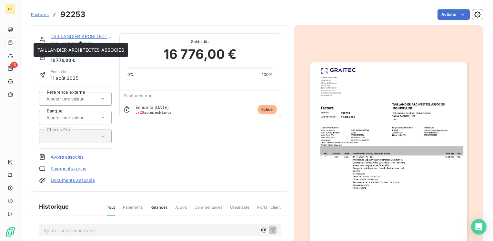
click at [63, 35] on link "TAILLANDIER ARCHITECTES ASSOCIES" at bounding box center [94, 36] width 87 height 5
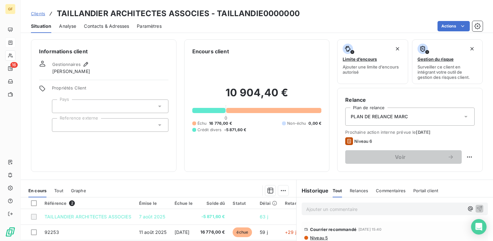
click at [119, 25] on span "Contacts & Adresses" at bounding box center [106, 26] width 45 height 6
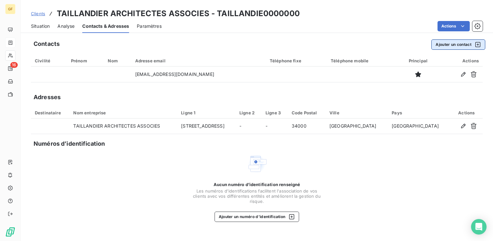
click at [465, 42] on button "Ajouter un contact" at bounding box center [458, 44] width 54 height 10
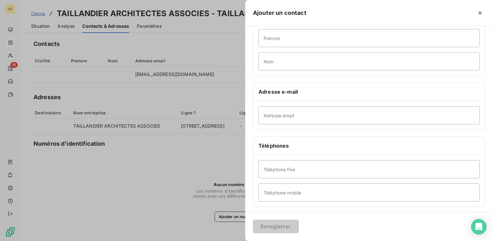
scroll to position [97, 0]
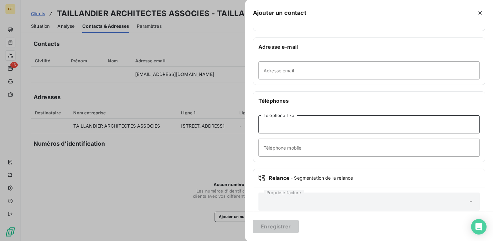
click at [282, 127] on input "Téléphone fixe" at bounding box center [368, 124] width 221 height 18
type input "05 61 14 85 14"
click at [273, 220] on button "Enregistrer" at bounding box center [276, 226] width 46 height 14
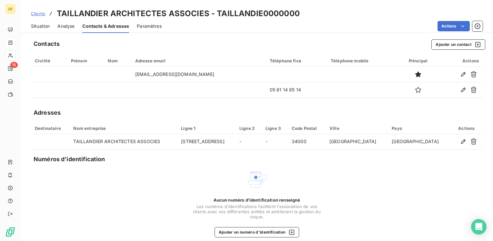
click at [49, 26] on span "Situation" at bounding box center [40, 26] width 19 height 6
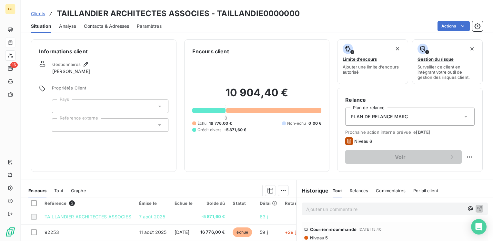
click at [115, 27] on span "Contacts & Adresses" at bounding box center [106, 26] width 45 height 6
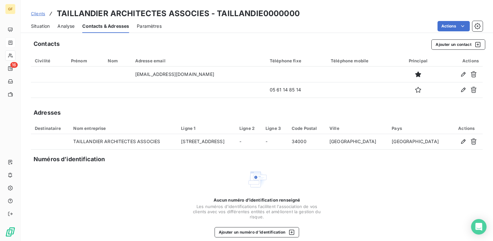
click at [38, 28] on span "Situation" at bounding box center [40, 26] width 19 height 6
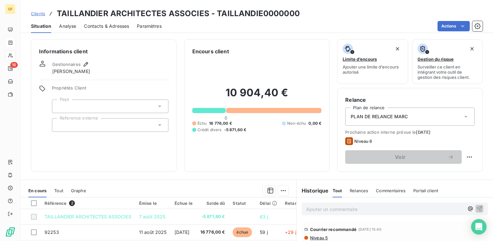
scroll to position [32, 0]
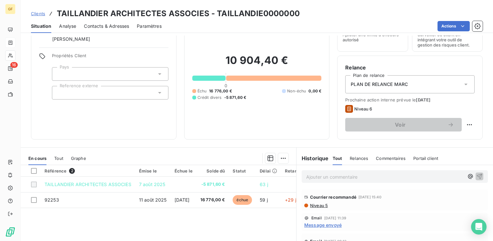
click at [318, 205] on span "Niveau 5" at bounding box center [318, 205] width 18 height 5
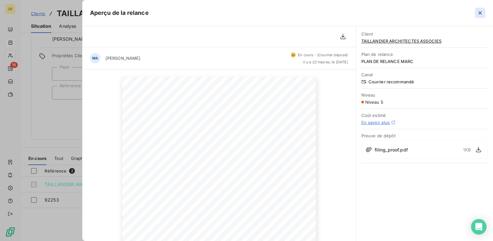
click at [483, 11] on button "button" at bounding box center [480, 13] width 10 height 10
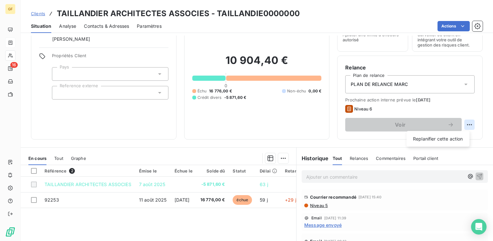
click at [463, 121] on html "GF 16 Clients TAILLANDIER ARCHITECTES ASSOCIES - TAILLANDIE0000000 Situation An…" at bounding box center [246, 120] width 493 height 241
click at [436, 136] on div "Replanifier cette action" at bounding box center [438, 139] width 58 height 10
select select "9"
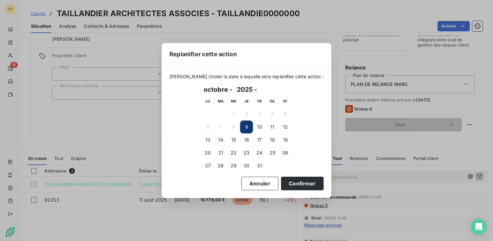
click at [244, 127] on button "9" at bounding box center [246, 126] width 13 height 13
click at [245, 126] on button "9" at bounding box center [246, 126] width 13 height 13
click at [281, 185] on button "Confirmer" at bounding box center [302, 183] width 43 height 14
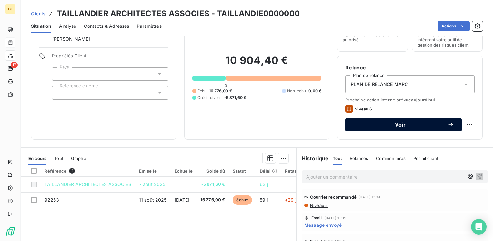
click at [371, 126] on span "Voir" at bounding box center [400, 124] width 95 height 5
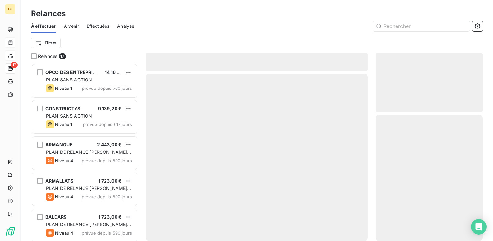
scroll to position [173, 102]
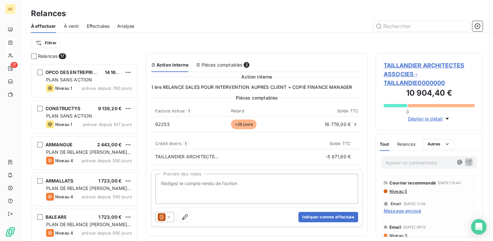
click at [225, 182] on textarea "Prendre des notes" at bounding box center [256, 189] width 203 height 30
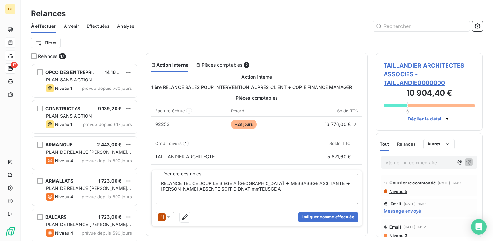
click at [214, 188] on textarea "RELANCE TEL CE JOUR LE SIEGE A [GEOGRAPHIC_DATA] → MESSASSGE ASSITANTE → [PERSO…" at bounding box center [256, 189] width 203 height 30
click at [263, 182] on textarea "RELANCE TEL CE JOUR LE SIEGE A [GEOGRAPHIC_DATA] → MESSASSGE ASSITANTE → [PERSO…" at bounding box center [256, 189] width 203 height 30
click at [330, 182] on textarea "RELANCE TEL CE JOUR LE SIEGE A [GEOGRAPHIC_DATA] + [GEOGRAPHIC_DATA] → MESSASSG…" at bounding box center [256, 189] width 203 height 30
click at [325, 182] on textarea "RELANCE TEL CE JOUR LE SIEGE A [GEOGRAPHIC_DATA] + [GEOGRAPHIC_DATA] → MESSASSG…" at bounding box center [256, 189] width 203 height 30
click at [273, 196] on textarea "RELANCE TEL CE JOUR LE SIEGE A [GEOGRAPHIC_DATA] + [GEOGRAPHIC_DATA] → MESSAGE …" at bounding box center [256, 189] width 203 height 30
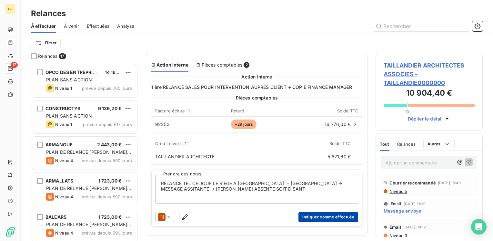
type textarea "RELANCE TEL CE JOUR LE SIEGE A [GEOGRAPHIC_DATA] + [GEOGRAPHIC_DATA] → MESSAGE …"
click at [324, 214] on button "Indiquer comme effectuée" at bounding box center [328, 217] width 60 height 10
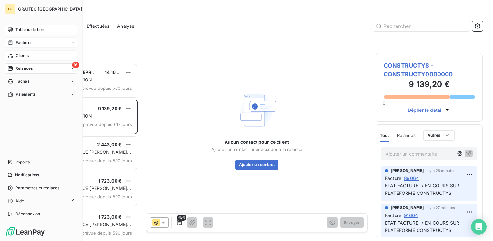
click at [31, 29] on span "Tableau de bord" at bounding box center [30, 30] width 30 height 6
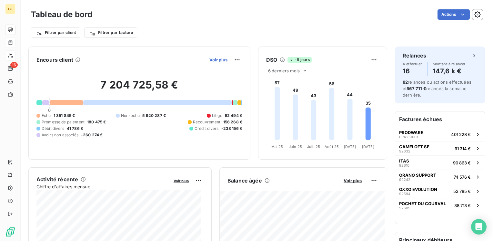
click at [214, 62] on span "Voir plus" at bounding box center [218, 59] width 18 height 5
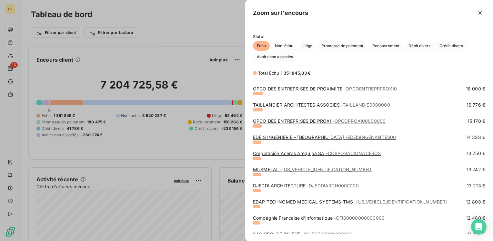
scroll to position [161, 0]
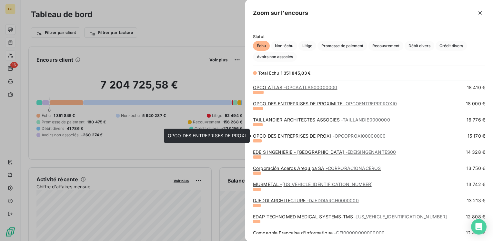
click at [320, 135] on link "OPCO DES ENTREPRISES DE PROXI - OPCOPROXI00000000" at bounding box center [319, 135] width 133 height 5
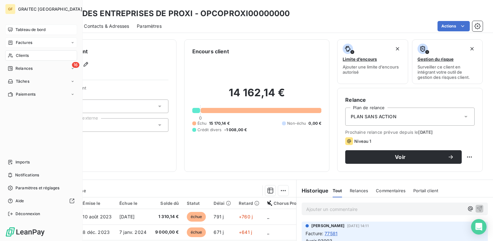
click at [34, 28] on span "Tableau de bord" at bounding box center [30, 30] width 30 height 6
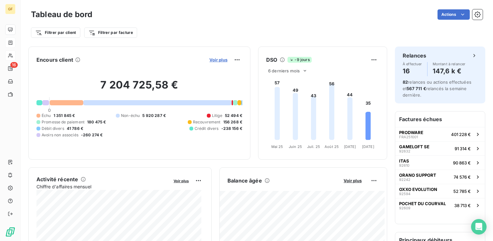
click at [216, 60] on span "Voir plus" at bounding box center [218, 59] width 18 height 5
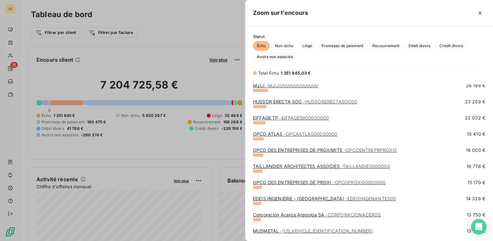
scroll to position [129, 0]
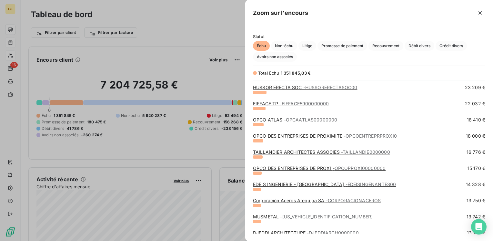
click at [287, 149] on link "TAILLANDIER ARCHITECTES ASSOCIES - TAILLANDIE0000000" at bounding box center [321, 151] width 137 height 5
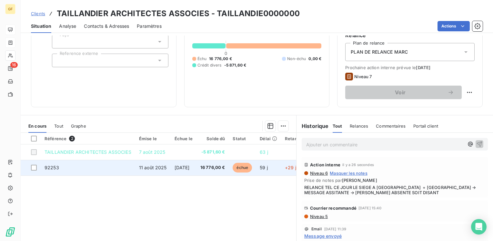
click at [185, 166] on span "[DATE]" at bounding box center [182, 167] width 15 height 5
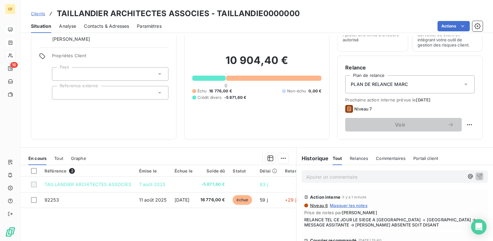
click at [413, 225] on span "RELANCE TEL CE JOUR LE SIEGE A [GEOGRAPHIC_DATA] + [GEOGRAPHIC_DATA] → MESSAGE …" at bounding box center [394, 222] width 181 height 10
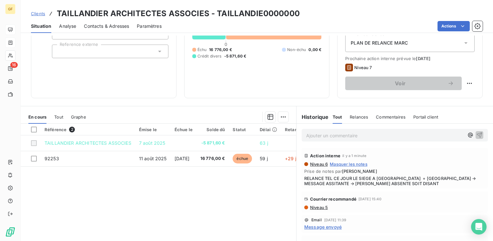
scroll to position [73, 0]
click at [329, 135] on p "Ajouter un commentaire ﻿" at bounding box center [385, 136] width 158 height 8
click at [467, 134] on icon "button" at bounding box center [470, 135] width 6 height 6
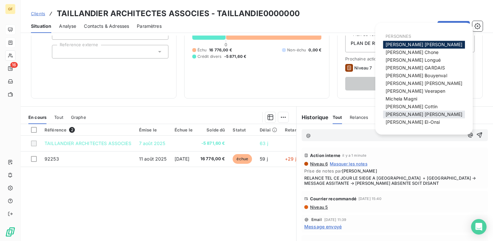
click at [398, 112] on span "[PERSON_NAME]" at bounding box center [423, 114] width 77 height 5
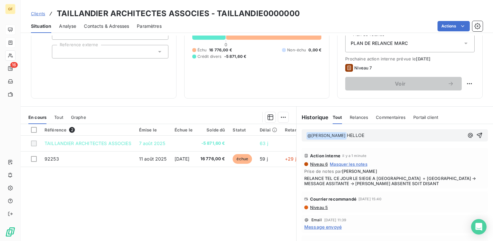
click at [347, 135] on span "HELLOE" at bounding box center [355, 134] width 17 height 5
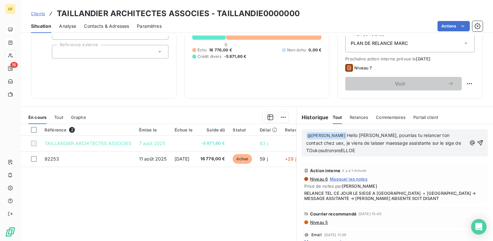
click at [306, 149] on span "Hello [PERSON_NAME], pourrias tu relancer ton contact chez uex, je viens de lai…" at bounding box center [384, 142] width 156 height 21
click at [307, 149] on span "Hello [PERSON_NAME], pourrias tu relancer ton contact chez uex, je viens de lai…" at bounding box center [384, 142] width 156 height 21
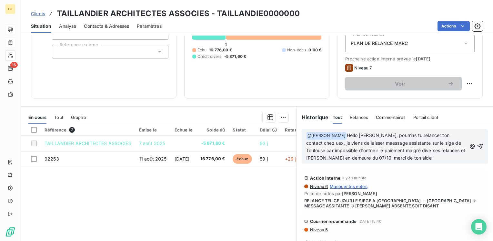
click at [359, 156] on span "Hello [PERSON_NAME], pourrias tu relancer ton contact chez uex, je viens de lai…" at bounding box center [386, 146] width 160 height 28
click at [408, 157] on span "Hello [PERSON_NAME], pourrias tu relancer ton contact chez uex, je viens de lai…" at bounding box center [386, 146] width 160 height 28
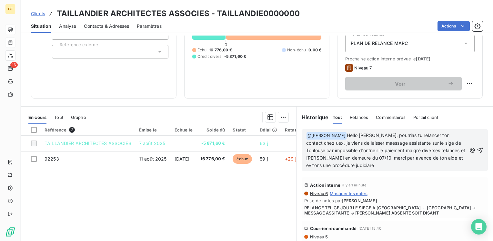
click at [335, 134] on span "Hello [PERSON_NAME], pourrias tu relancer ton contact chez uex, je viens de lai…" at bounding box center [386, 149] width 160 height 35
drag, startPoint x: 341, startPoint y: 135, endPoint x: 344, endPoint y: 135, distance: 3.5
click at [344, 135] on span "@caHello [PERSON_NAME], pourrias tu relancer ton contact chez uex, je viens de …" at bounding box center [386, 149] width 160 height 35
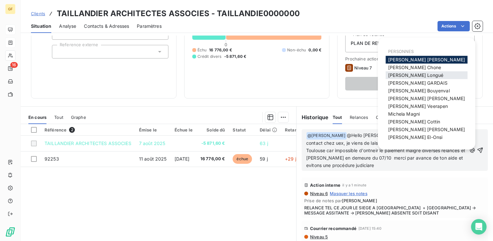
click at [408, 73] on span "[PERSON_NAME]" at bounding box center [415, 74] width 55 height 5
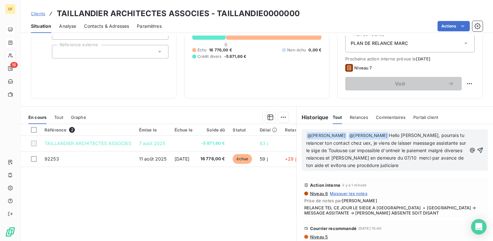
click at [334, 142] on span "Hello [PERSON_NAME], pourrais tu relancer ton contact chez uex, je viens de lai…" at bounding box center [386, 149] width 161 height 35
click at [339, 141] on span "Hello [PERSON_NAME], pourrais tu relancer ton contact chez eux , je viens de la…" at bounding box center [385, 149] width 159 height 35
click at [409, 172] on div "﻿ @ [PERSON_NAME] ﻿ @ [PERSON_NAME] ﻿ Hello [PERSON_NAME], pourrais tu relancer…" at bounding box center [394, 150] width 196 height 52
click at [411, 184] on div "Action interne il y a 1 minute" at bounding box center [394, 185] width 181 height 10
click at [383, 141] on span "Hello [PERSON_NAME], pourrais tu relancer ton contact chez eux, je viens de lai…" at bounding box center [386, 149] width 161 height 35
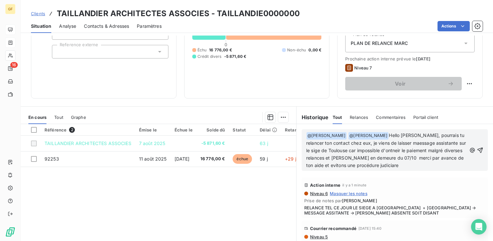
click at [417, 181] on div "Action interne il y a 1 minute" at bounding box center [394, 185] width 181 height 10
click at [428, 170] on div "﻿ @ [PERSON_NAME] ﻿ @ [PERSON_NAME] ﻿ Hello [PERSON_NAME], pourrais tu relancer…" at bounding box center [395, 150] width 186 height 42
click at [428, 166] on p "﻿ @ [PERSON_NAME] ﻿ @ [PERSON_NAME] ﻿ Hello [PERSON_NAME], pourrais tu relancer…" at bounding box center [386, 150] width 160 height 37
click at [415, 172] on div "﻿ @ [PERSON_NAME] ﻿ @ [PERSON_NAME] ﻿ Hello [PERSON_NAME], pourrais tu relancer…" at bounding box center [394, 150] width 196 height 52
click at [382, 176] on div "Action interne il y a 1 minute Niveau 6 Masquer les notes Prise de notes par [P…" at bounding box center [394, 197] width 196 height 43
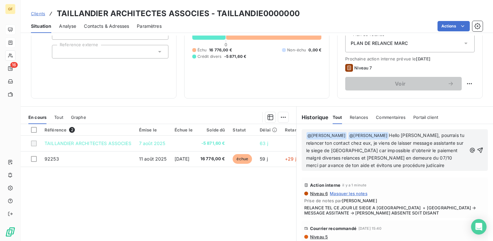
scroll to position [0, 0]
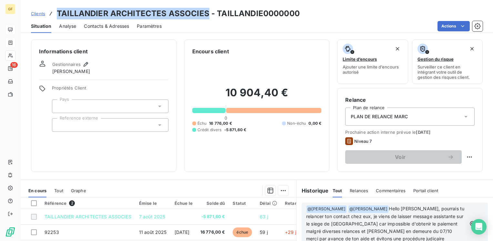
drag, startPoint x: 207, startPoint y: 13, endPoint x: 57, endPoint y: 9, distance: 150.4
click at [57, 9] on h3 "TAILLANDIER ARCHITECTES ASSOCIES - TAILLANDIE0000000" at bounding box center [178, 14] width 243 height 12
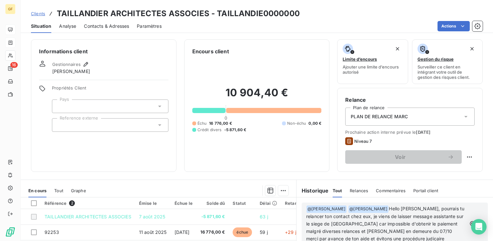
click at [347, 207] on span at bounding box center [347, 207] width 1 height 5
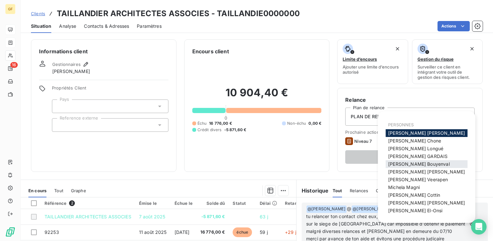
scroll to position [0, 0]
click at [333, 184] on div "Tout" at bounding box center [338, 191] width 10 height 14
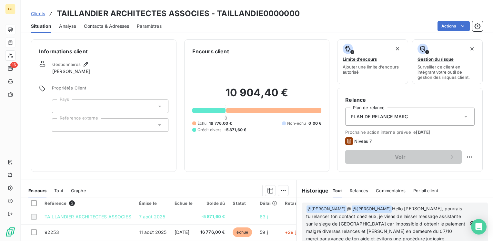
click at [347, 208] on span "@" at bounding box center [349, 207] width 5 height 5
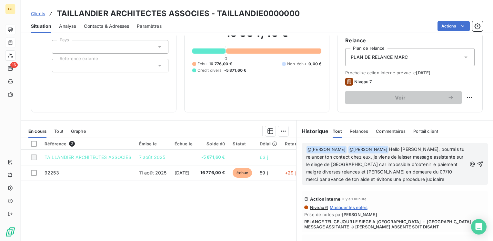
scroll to position [61, 0]
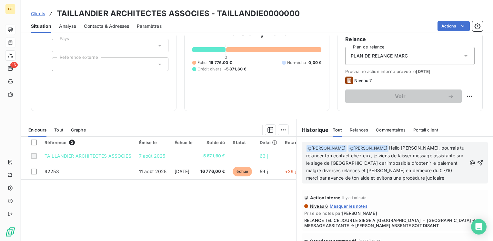
click at [341, 154] on span "Hello [PERSON_NAME], pourrais tu relancer ton contact chez eux, je viens de lai…" at bounding box center [385, 162] width 159 height 35
click at [391, 153] on span "Hello [PERSON_NAME], pourrais tu relancer ton contact chez eux en urgence, je v…" at bounding box center [386, 162] width 160 height 35
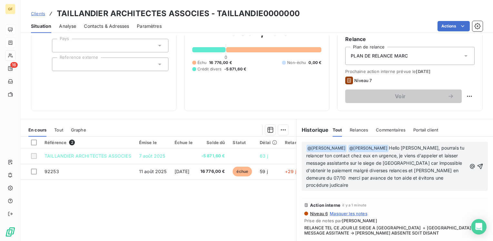
click at [431, 153] on span "Hello [PERSON_NAME], pourrais tu relancer ton contact chez eux en urgence, je v…" at bounding box center [385, 166] width 159 height 43
click at [430, 153] on span "Hello [PERSON_NAME], pourrais tu relancer ton contact chez eux en urgence, je v…" at bounding box center [386, 166] width 160 height 43
click at [306, 159] on span "Hello [PERSON_NAME], pourrais tu relancer ton contact chez eux en urgence, je v…" at bounding box center [385, 166] width 159 height 43
click at [334, 160] on span "Hello [PERSON_NAME], pourrais tu relancer ton contact chez eux en urgence, je v…" at bounding box center [385, 166] width 159 height 43
click at [391, 159] on span "Hello [PERSON_NAME], pourrais tu relancer ton contact chez eux en urgence, je v…" at bounding box center [385, 166] width 159 height 43
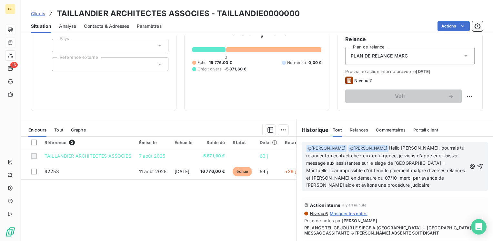
click at [394, 162] on span "Hello [PERSON_NAME], pourrais tu relancer ton contact chez eux en urgence, je v…" at bounding box center [386, 166] width 160 height 43
click at [391, 162] on span "Hello [PERSON_NAME], pourrais tu relancer ton contact chez eux en urgence, je v…" at bounding box center [386, 166] width 160 height 43
click at [316, 175] on span "Hello [PERSON_NAME], pourrais tu relancer ton contact chez eux en urgence, je v…" at bounding box center [386, 166] width 160 height 43
click at [317, 175] on span "Hello [PERSON_NAME], pourrais tu relancer ton contact chez eux en urgence, je v…" at bounding box center [386, 166] width 160 height 43
click at [393, 175] on span "Hello [PERSON_NAME], pourrais tu relancer ton contact chez eux en urgence, je v…" at bounding box center [386, 166] width 160 height 43
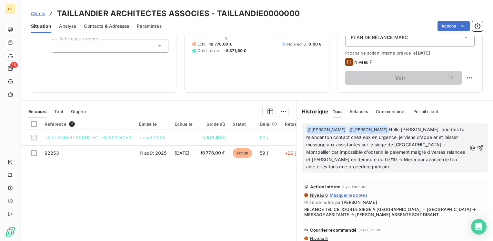
scroll to position [97, 0]
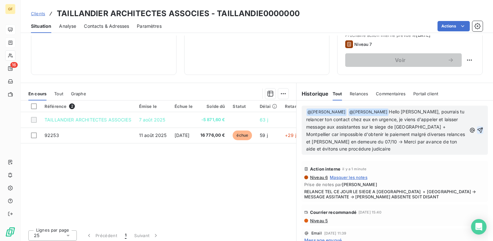
click at [477, 128] on icon "button" at bounding box center [479, 129] width 5 height 5
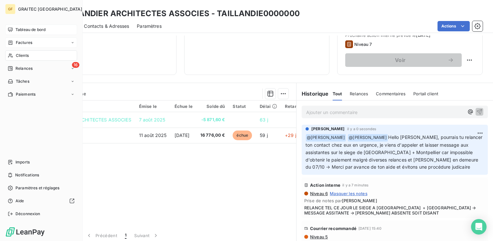
click at [26, 33] on div "Tableau de bord" at bounding box center [41, 30] width 72 height 10
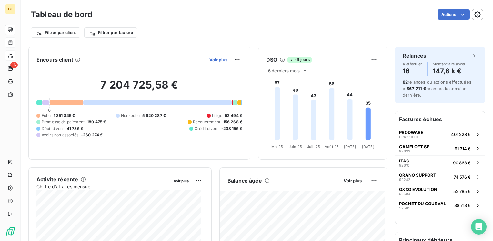
click at [209, 59] on span "Voir plus" at bounding box center [218, 59] width 18 height 5
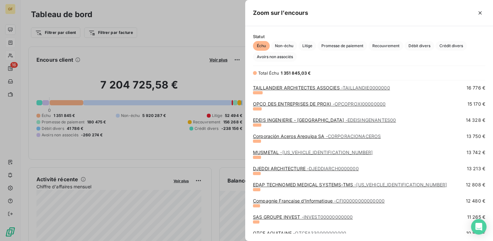
scroll to position [194, 0]
click at [292, 120] on link "EDEIS INGENIERIE - [GEOGRAPHIC_DATA] - EDEISINGENANTES00" at bounding box center [324, 119] width 143 height 5
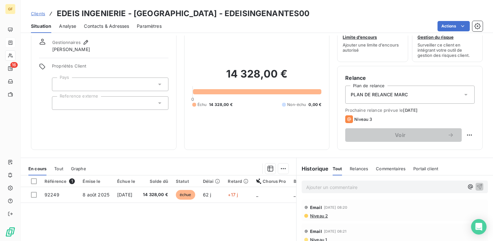
scroll to position [32, 0]
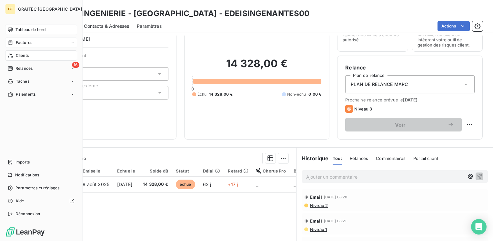
click at [20, 28] on span "Tableau de bord" at bounding box center [30, 30] width 30 height 6
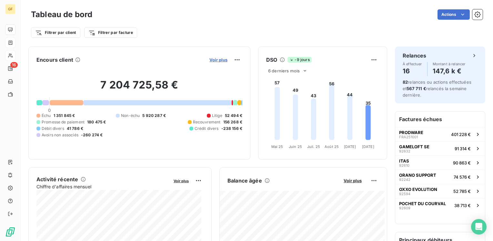
click at [215, 59] on span "Voir plus" at bounding box center [218, 59] width 18 height 5
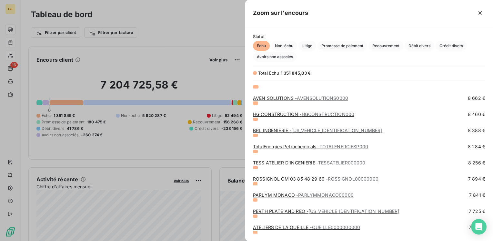
scroll to position [419, 0]
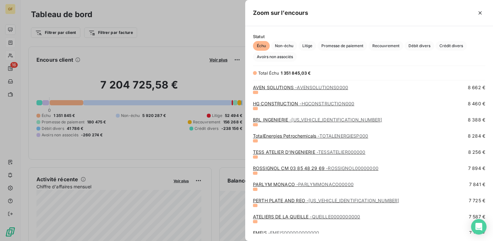
click at [302, 150] on link "TESS ATELIER D'INGENIERIE - TESSATELIER000000" at bounding box center [309, 151] width 113 height 5
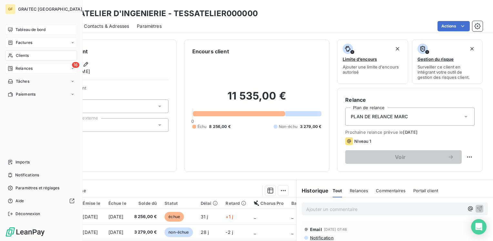
click at [23, 69] on span "Relances" at bounding box center [23, 68] width 17 height 6
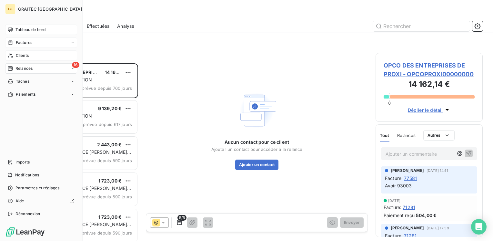
click at [30, 29] on span "Tableau de bord" at bounding box center [30, 30] width 30 height 6
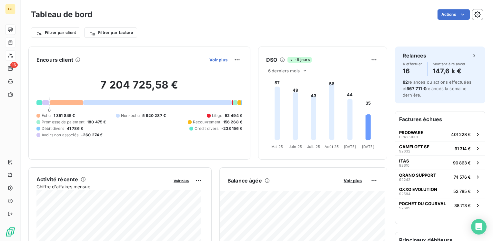
click at [210, 58] on span "Voir plus" at bounding box center [218, 59] width 18 height 5
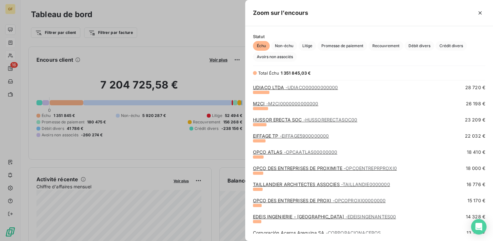
scroll to position [129, 0]
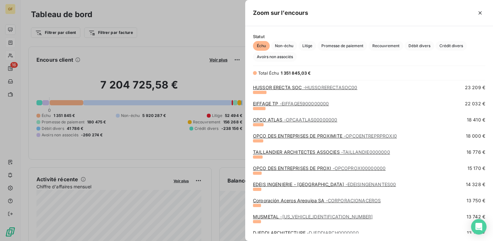
click at [299, 150] on link "TAILLANDIER ARCHITECTES ASSOCIES - TAILLANDIE0000000" at bounding box center [321, 151] width 137 height 5
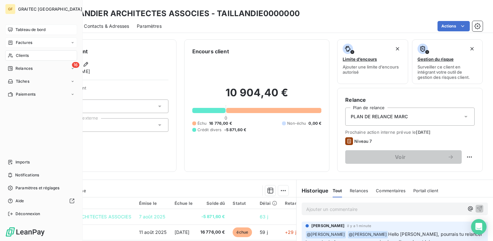
click at [30, 28] on span "Tableau de bord" at bounding box center [30, 30] width 30 height 6
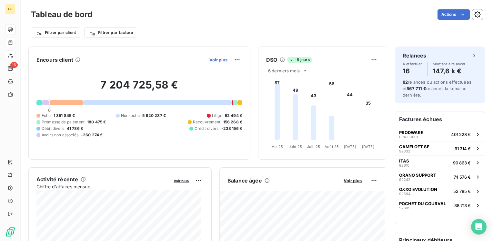
click at [209, 59] on span "Voir plus" at bounding box center [218, 59] width 18 height 5
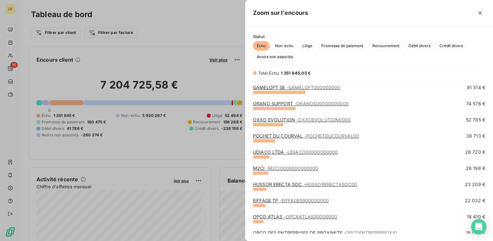
scroll to position [65, 0]
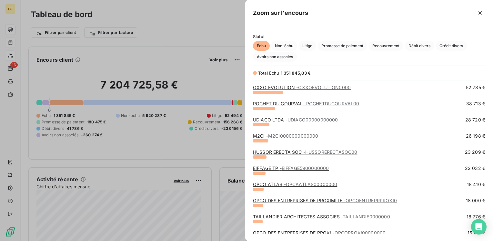
click at [270, 150] on link "HUSSOR ERECTA SOC - HUSSORERECTASOC00" at bounding box center [305, 151] width 104 height 5
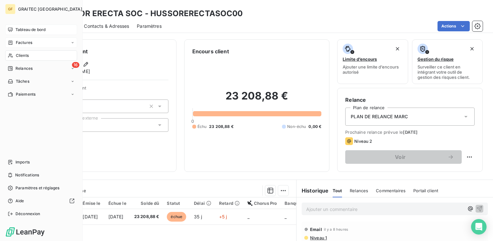
click at [21, 28] on span "Tableau de bord" at bounding box center [30, 30] width 30 height 6
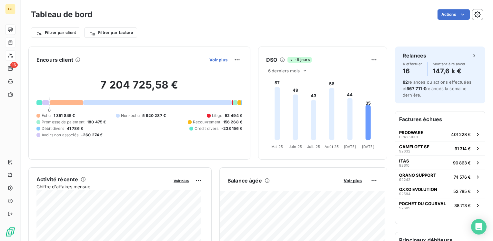
click at [214, 58] on span "Voir plus" at bounding box center [218, 59] width 18 height 5
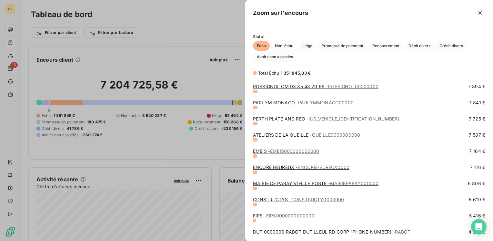
scroll to position [516, 0]
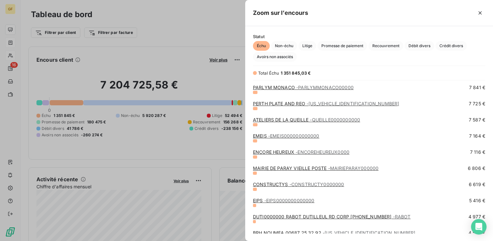
click at [295, 168] on link "MAIRIE DE PARAY VIEILLE POSTE - MAIRIEPARAY000000" at bounding box center [315, 167] width 125 height 5
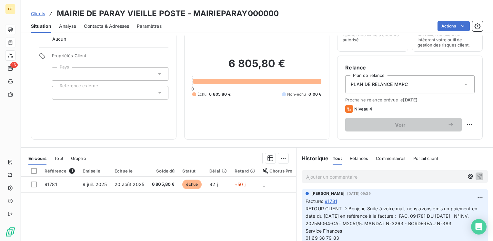
scroll to position [65, 0]
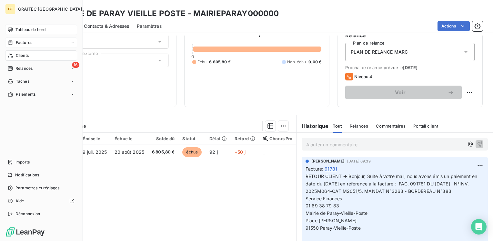
click at [30, 27] on span "Tableau de bord" at bounding box center [30, 30] width 30 height 6
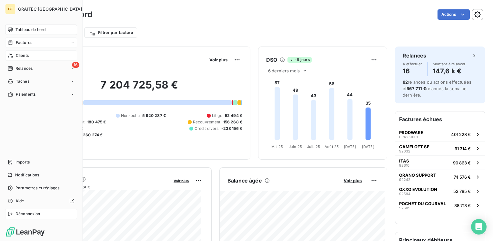
click at [21, 212] on span "Déconnexion" at bounding box center [27, 214] width 25 height 6
